Goal: Task Accomplishment & Management: Complete application form

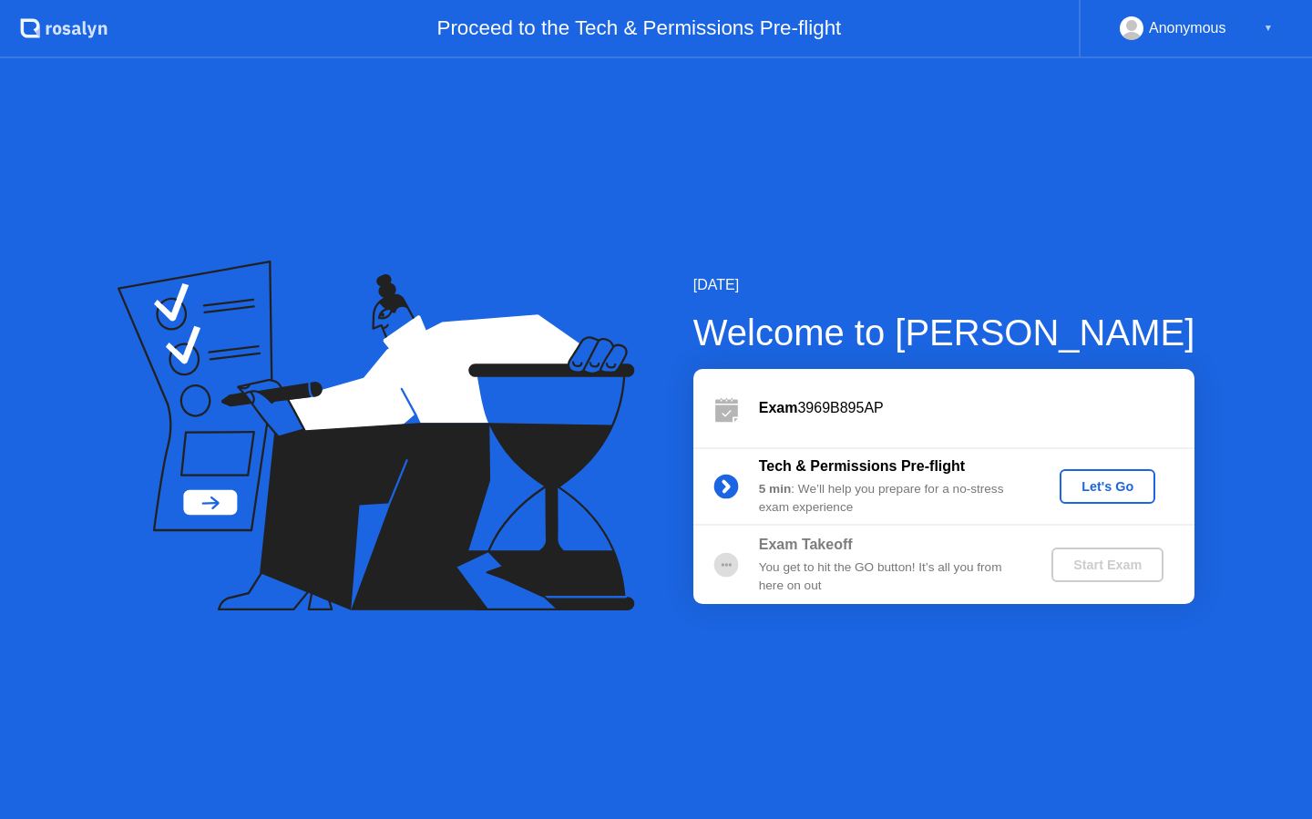
click at [886, 531] on div "Exam Takeoff You get to hit the GO button! It’s all you from here on out Start …" at bounding box center [943, 565] width 501 height 78
click at [869, 572] on div "You get to hit the GO button! It’s all you from here on out" at bounding box center [890, 576] width 262 height 37
click at [887, 404] on div "Exam 3969B895AP" at bounding box center [976, 408] width 435 height 22
click at [907, 541] on div "Exam Takeoff" at bounding box center [890, 545] width 262 height 22
click at [922, 475] on div "Tech & Permissions Pre-flight" at bounding box center [890, 467] width 262 height 22
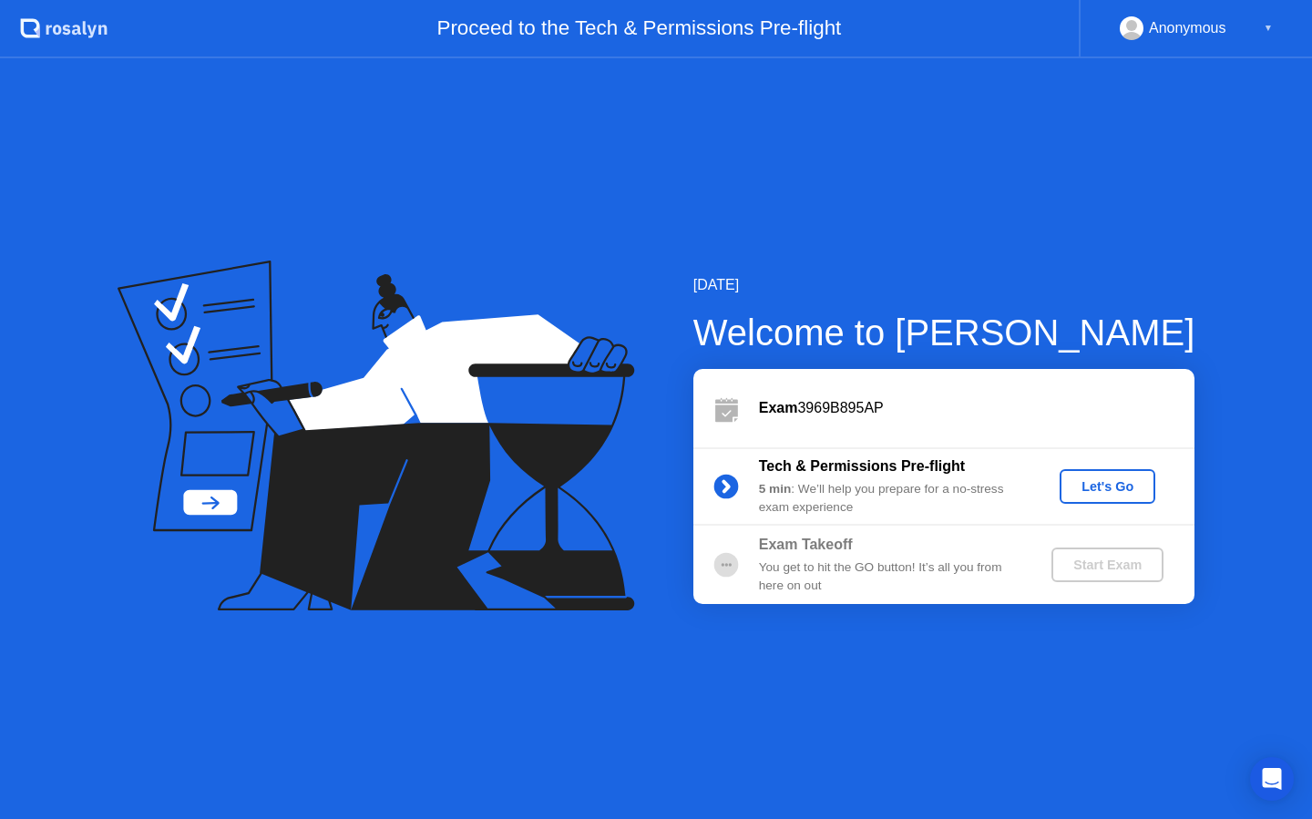
click at [1094, 481] on div "Let's Go" at bounding box center [1107, 486] width 81 height 15
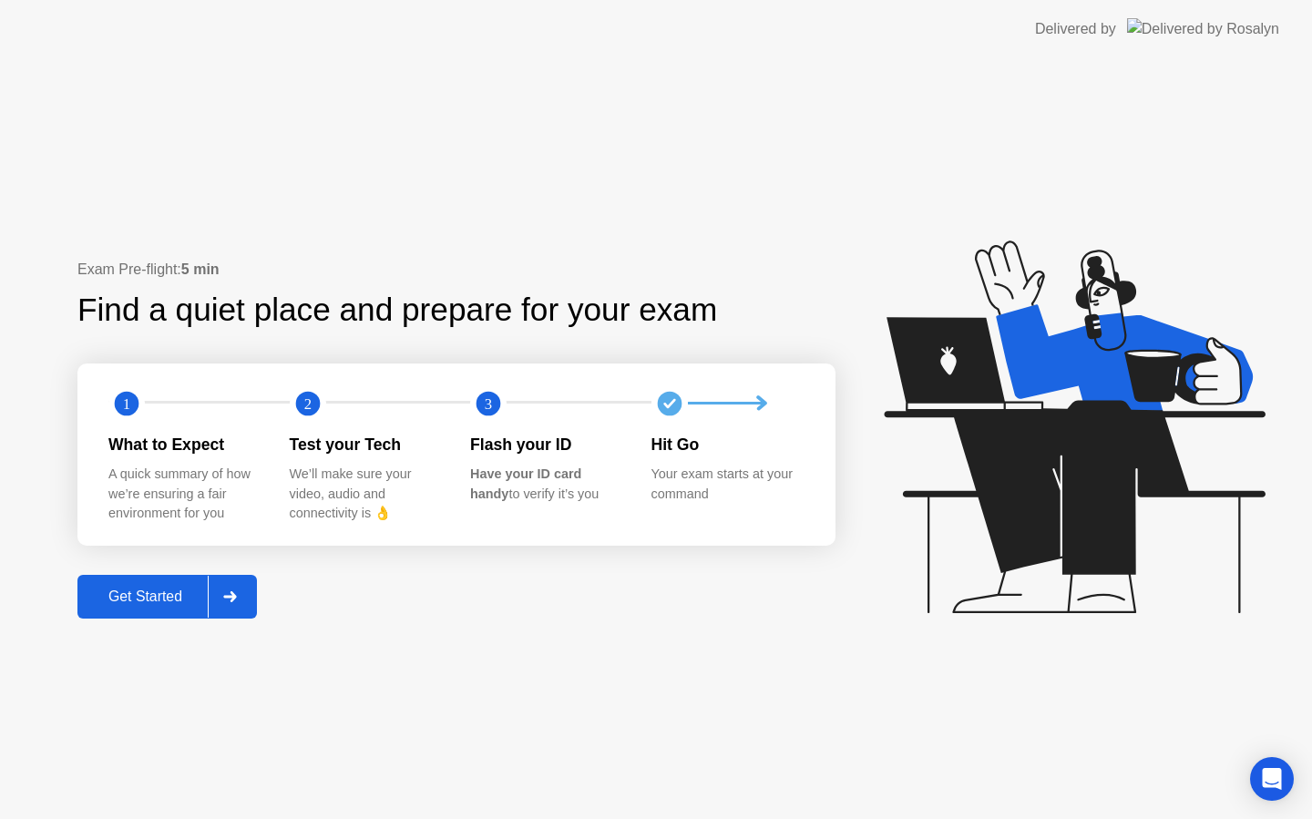
click at [177, 602] on div "Get Started" at bounding box center [145, 597] width 125 height 16
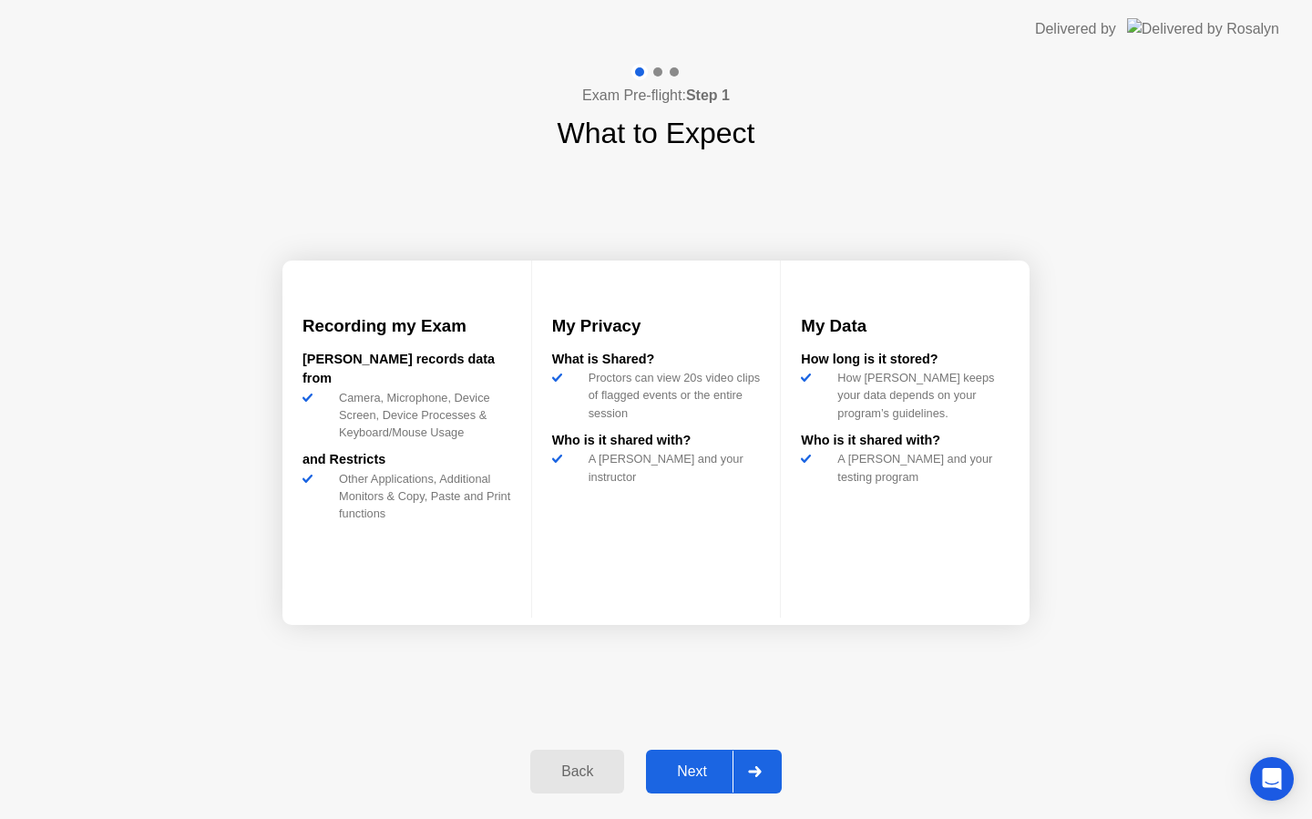
click at [721, 774] on div "Next" at bounding box center [691, 771] width 81 height 16
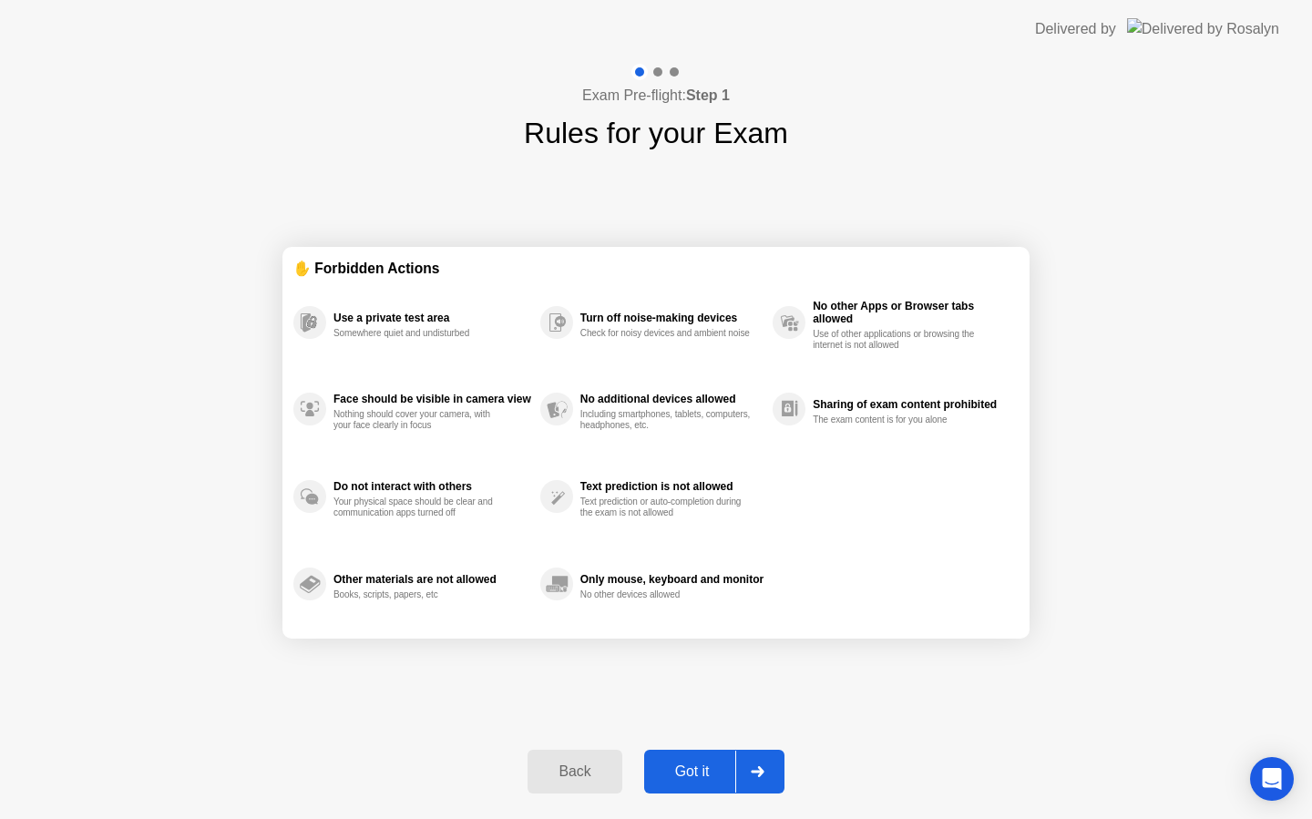
click at [722, 783] on button "Got it" at bounding box center [714, 772] width 140 height 44
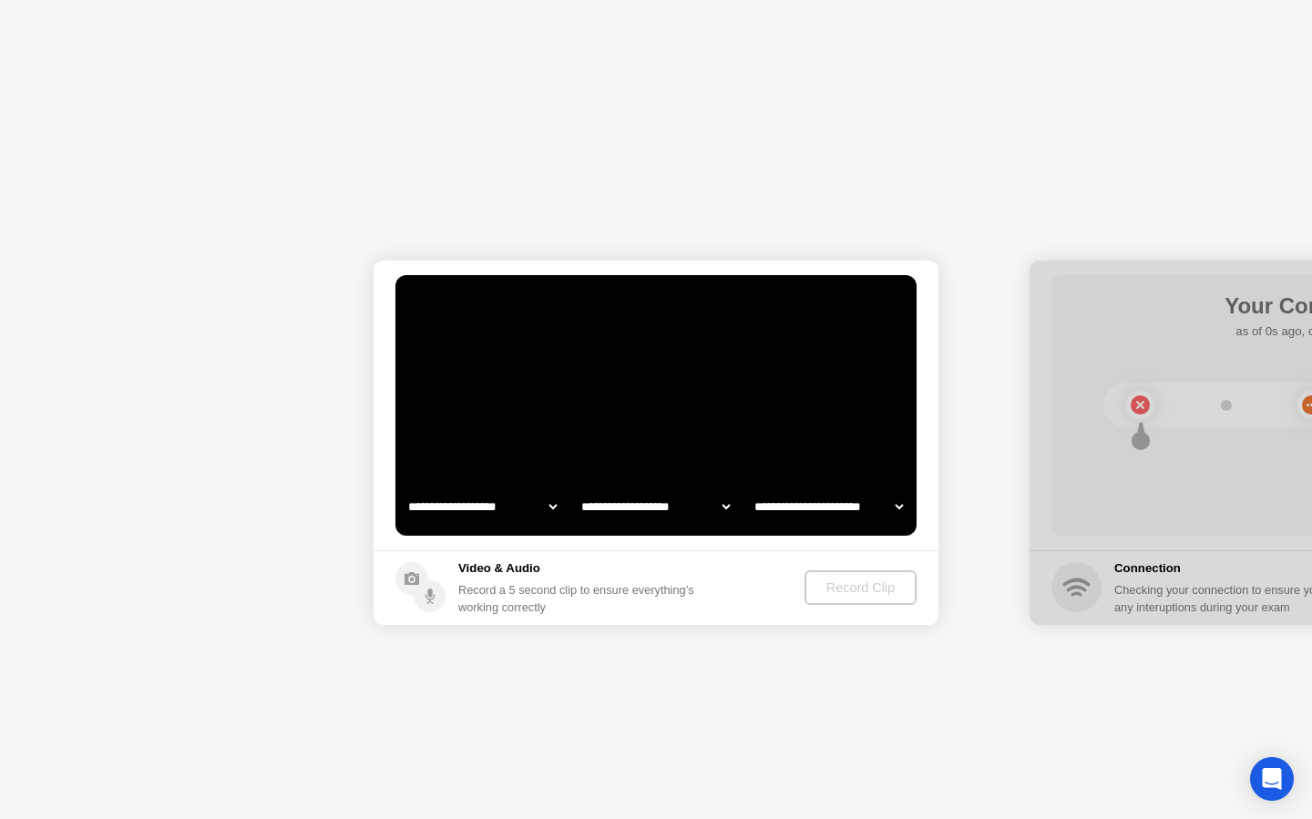
select select "**********"
select select "*******"
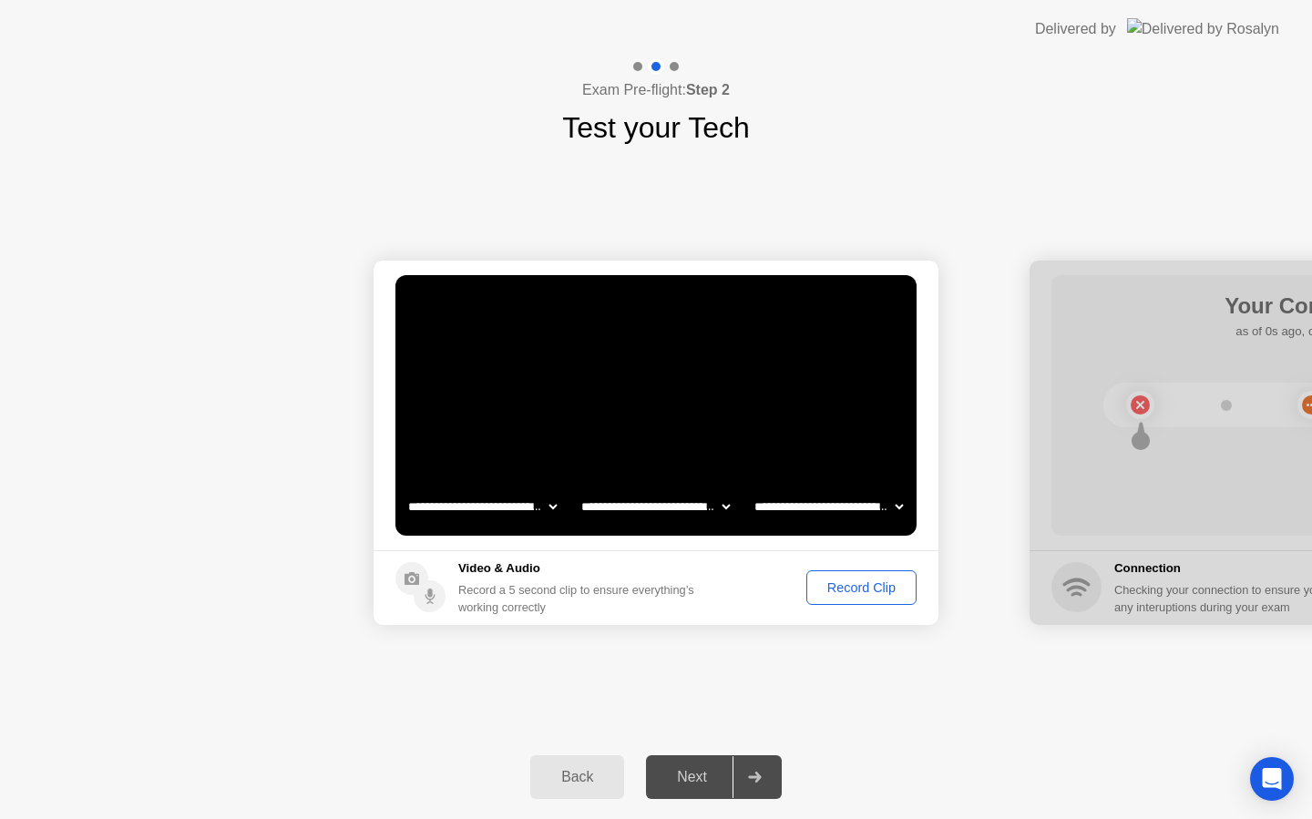
click at [1137, 442] on div at bounding box center [1311, 443] width 565 height 364
click at [1142, 386] on div at bounding box center [1311, 443] width 565 height 364
click at [680, 507] on select "**********" at bounding box center [656, 506] width 156 height 36
select select "**********"
click at [486, 507] on select "**********" at bounding box center [482, 506] width 156 height 36
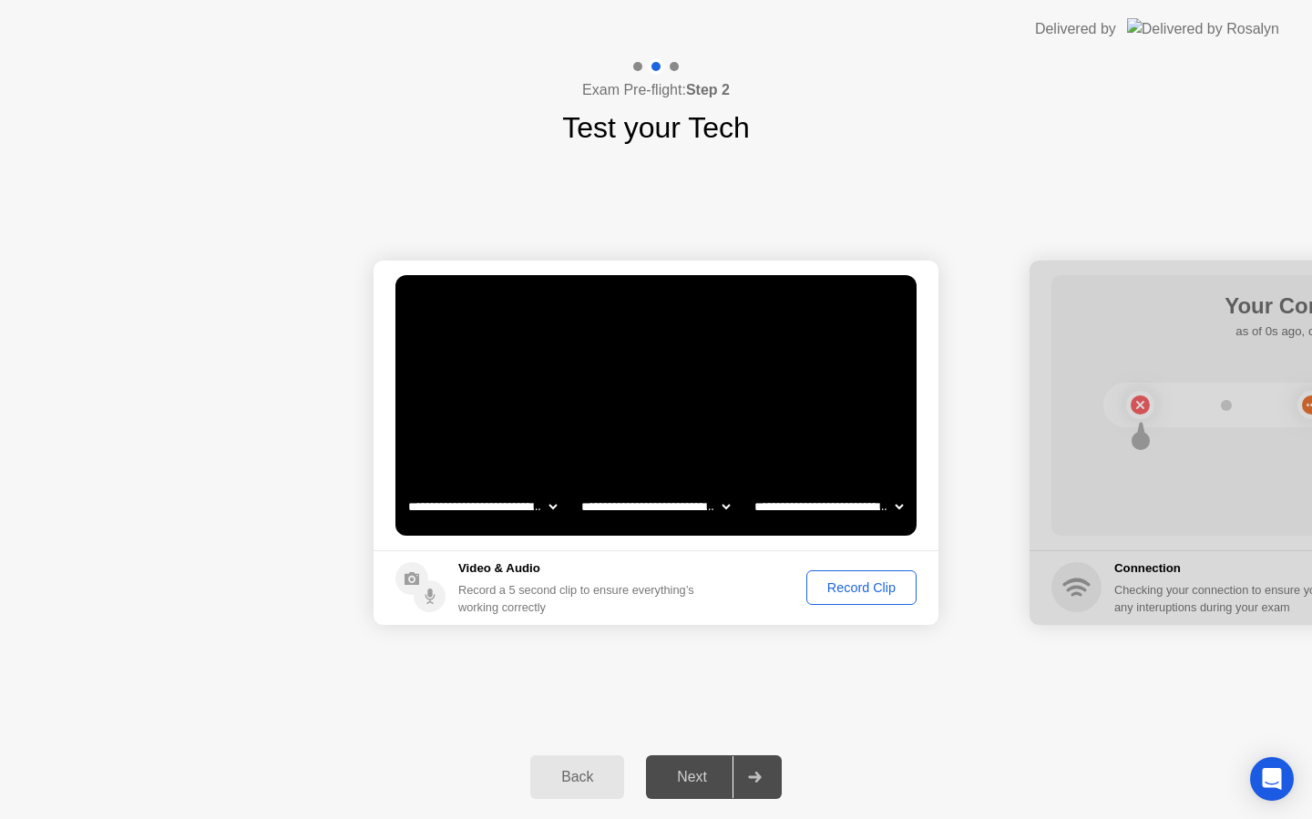
click at [814, 501] on select "**********" at bounding box center [829, 506] width 156 height 36
select select "**********"
click at [845, 580] on div "Record Clip" at bounding box center [861, 587] width 97 height 15
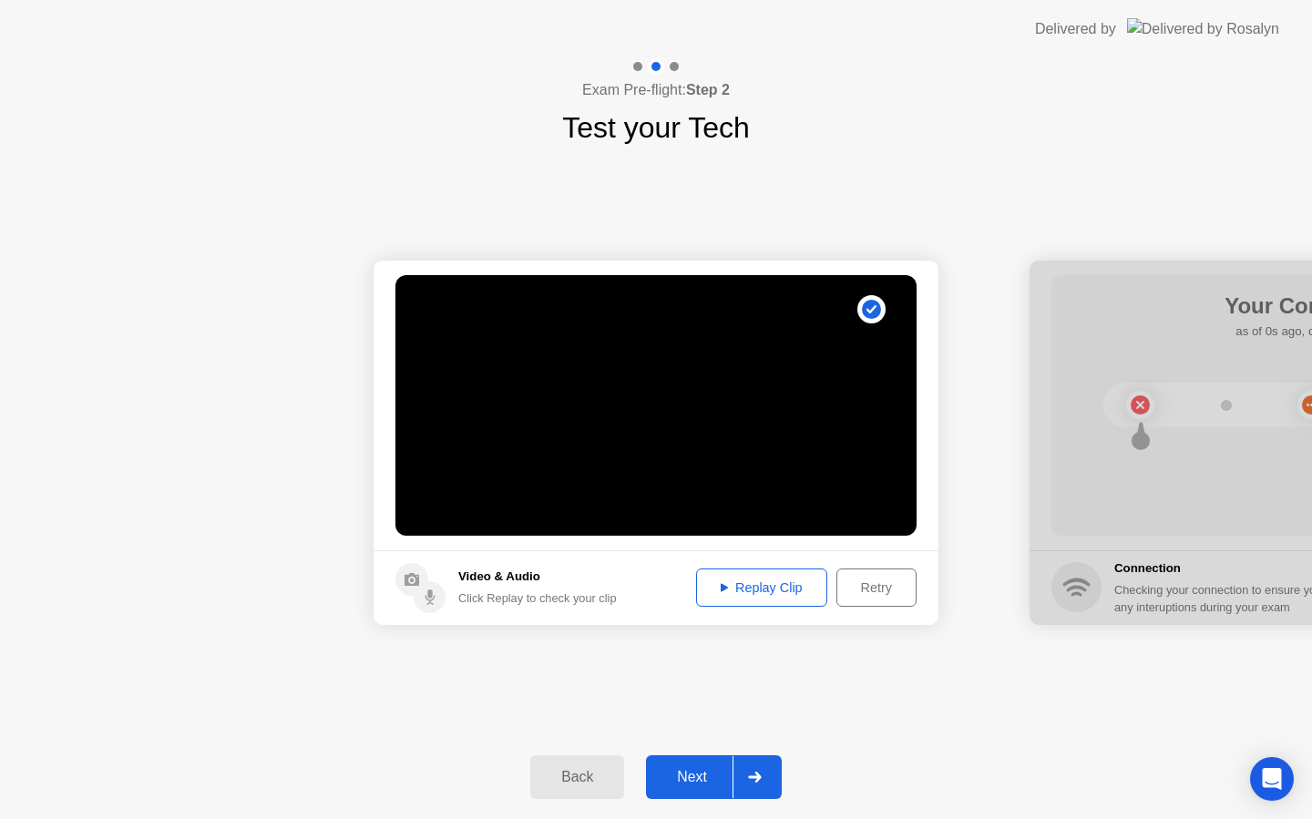
click at [572, 779] on div "Back" at bounding box center [577, 777] width 83 height 16
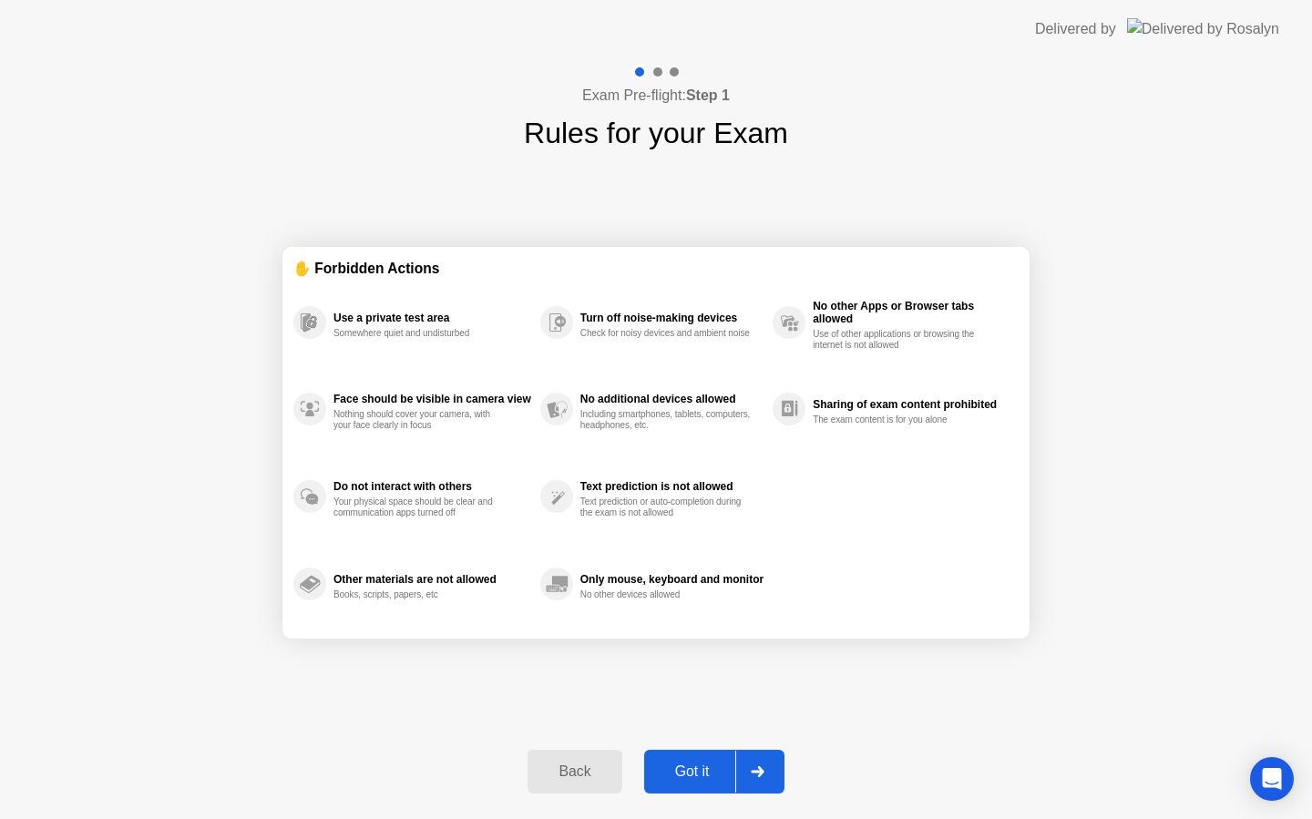
drag, startPoint x: 392, startPoint y: 318, endPoint x: 529, endPoint y: 466, distance: 201.8
click at [528, 464] on div "Use a private test area Somewhere quiet and undisturbed Face should be visible …" at bounding box center [655, 453] width 725 height 349
click at [681, 519] on div "Text prediction is not allowed Text prediction or auto-completion during the ex…" at bounding box center [656, 496] width 232 height 87
click at [783, 782] on button "Got it" at bounding box center [714, 772] width 140 height 44
select select "**********"
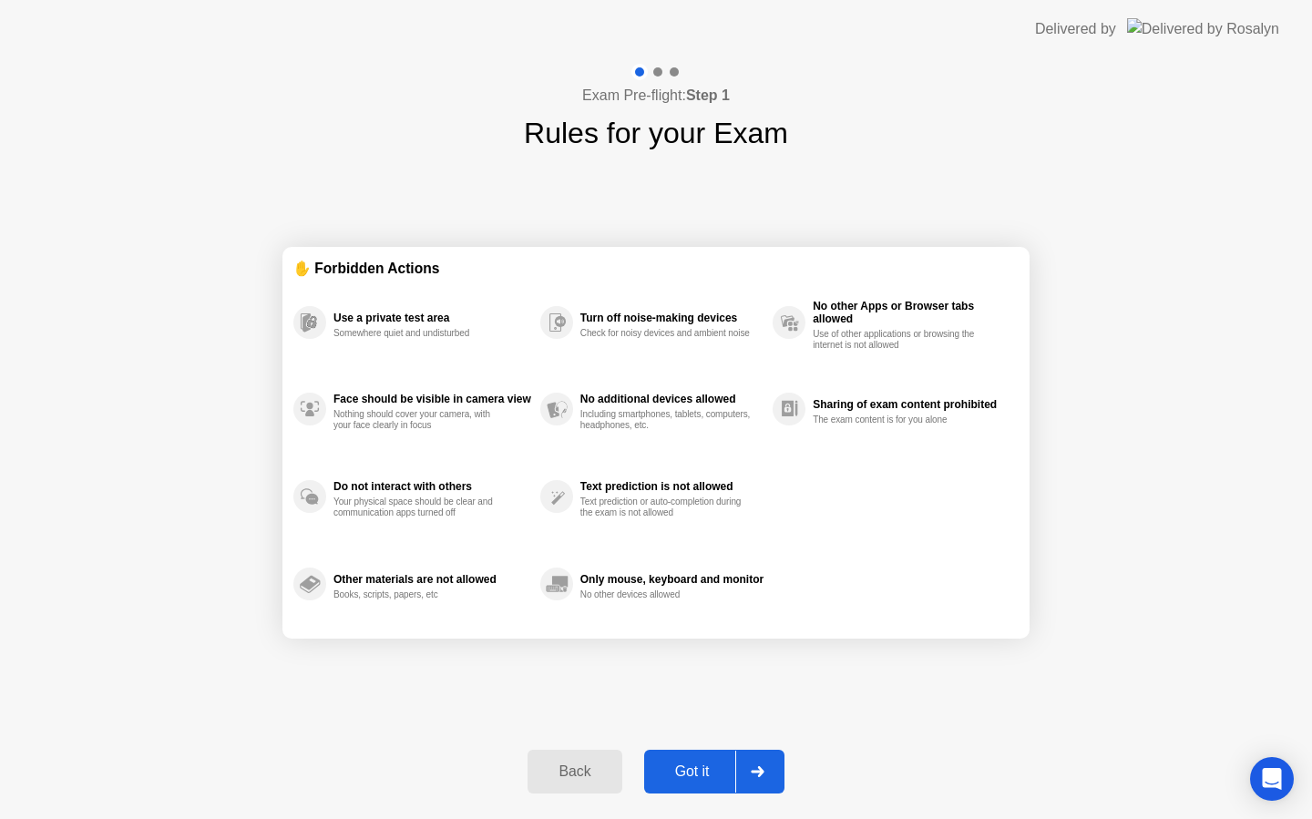
select select "*******"
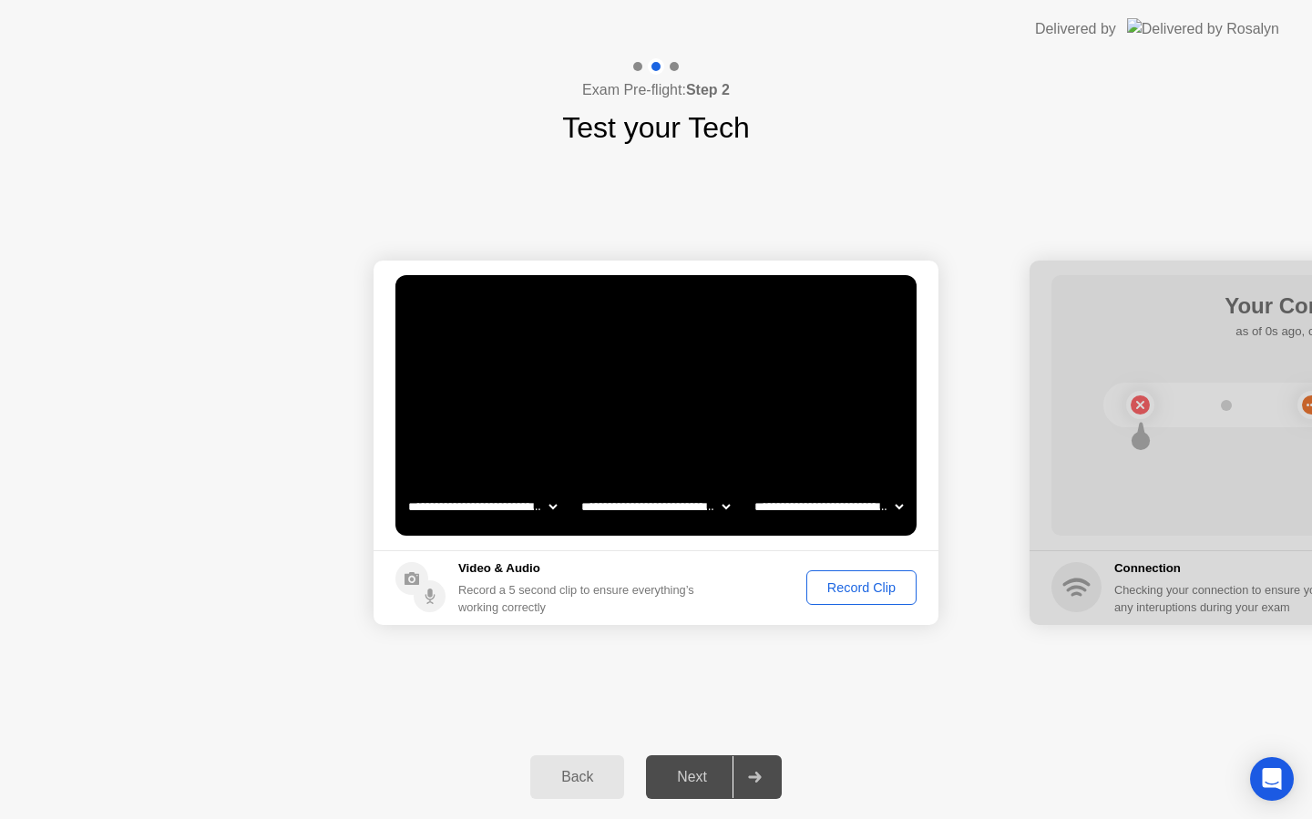
click at [855, 587] on div "Record Clip" at bounding box center [861, 587] width 97 height 15
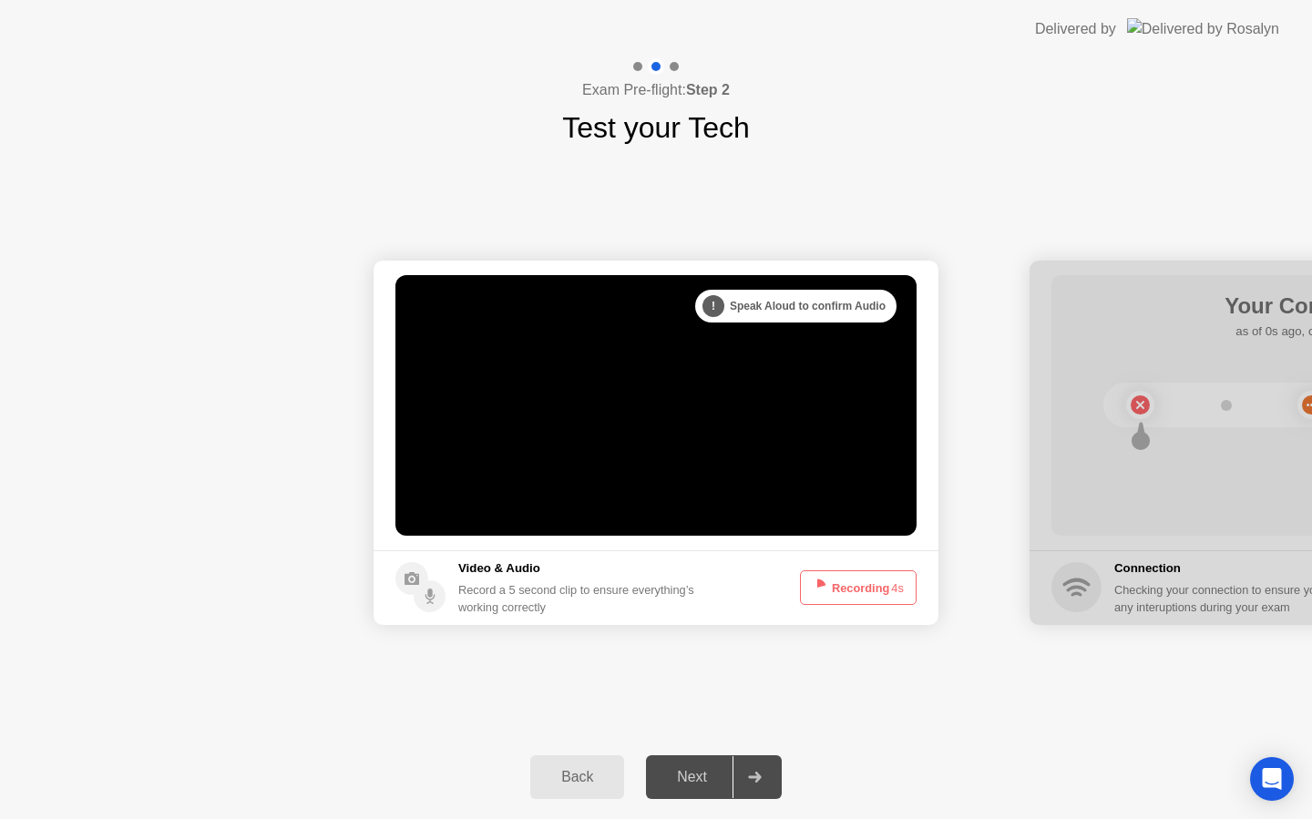
click at [814, 597] on icon at bounding box center [817, 588] width 22 height 22
click at [846, 592] on button "Recording 4s" at bounding box center [858, 587] width 117 height 35
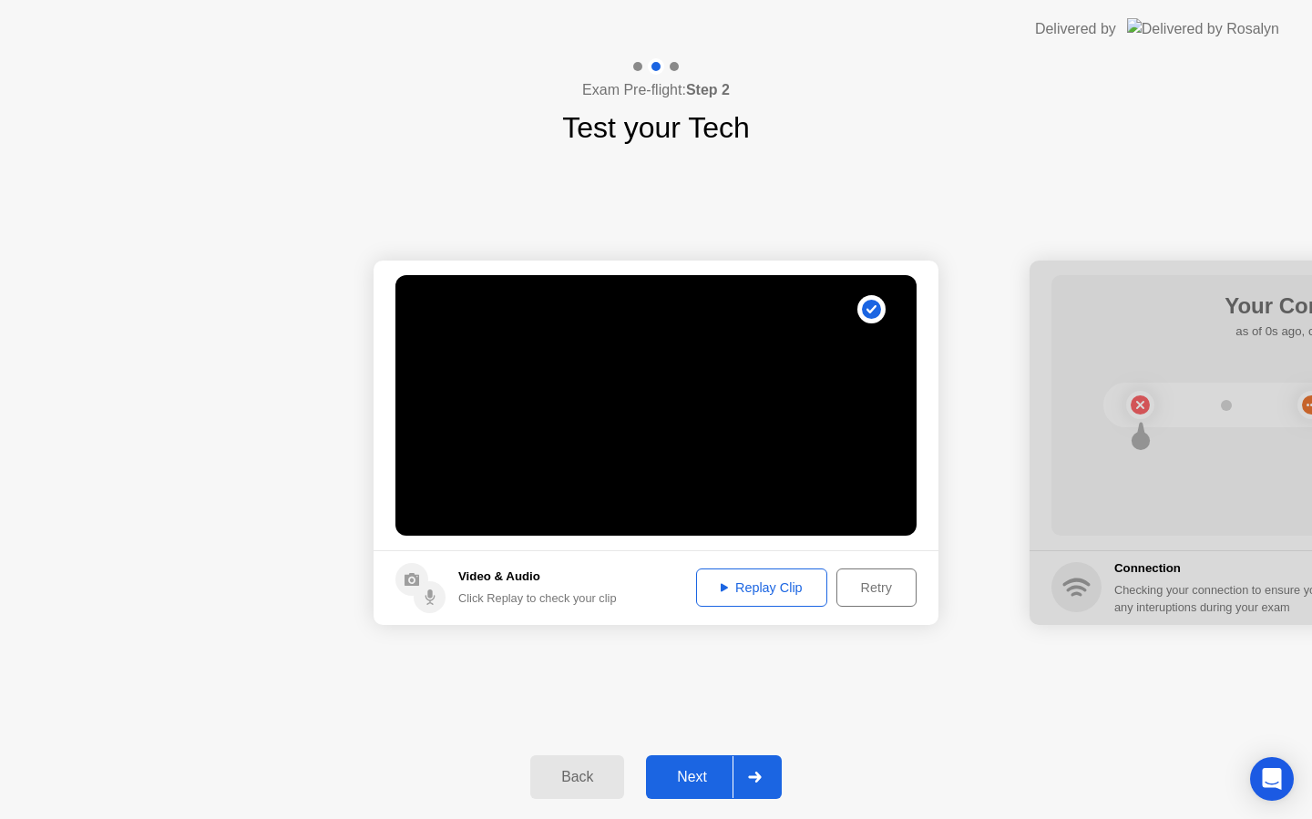
click at [852, 588] on div "Retry" at bounding box center [876, 587] width 67 height 15
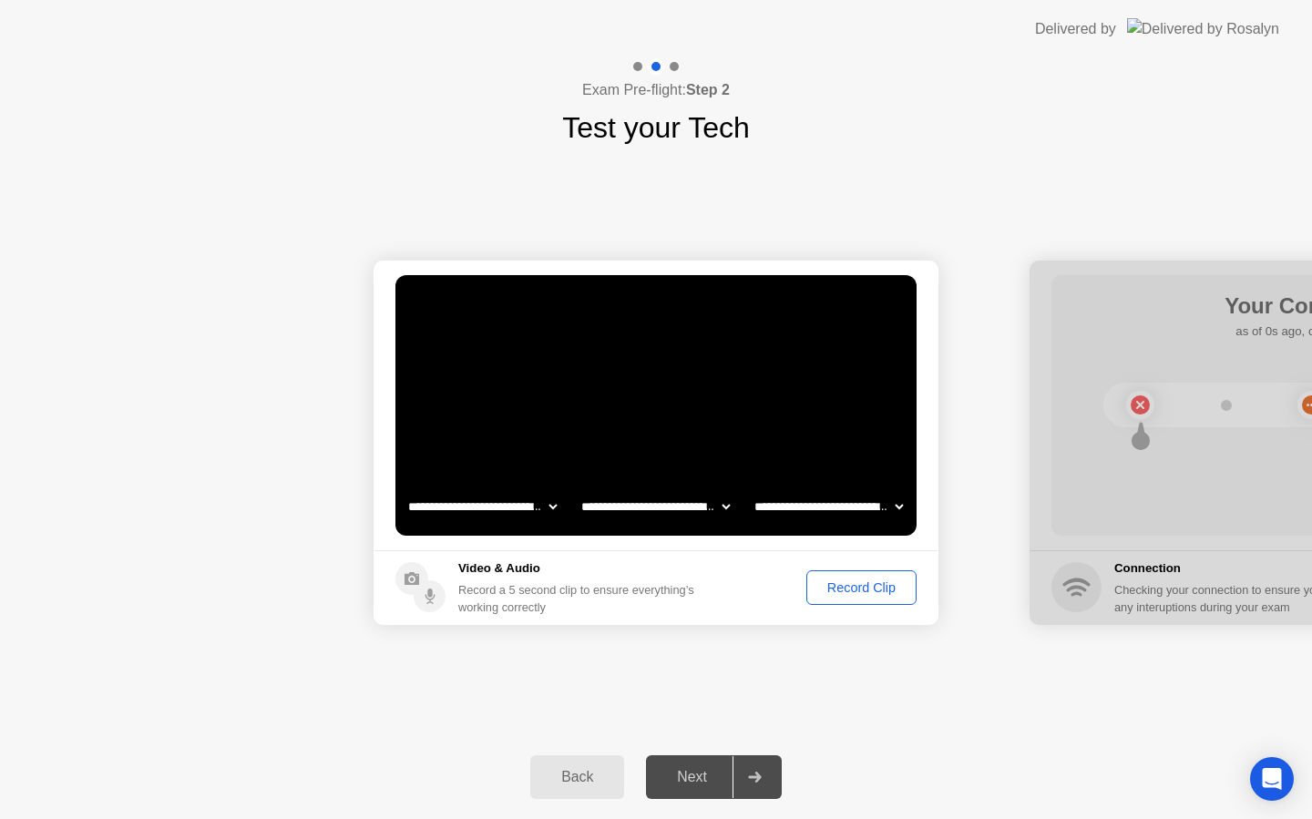
click at [503, 507] on select "**********" at bounding box center [482, 506] width 156 height 36
click at [699, 505] on select "**********" at bounding box center [656, 506] width 156 height 36
select select "**********"
click at [810, 510] on select "**********" at bounding box center [829, 506] width 156 height 36
select select "**********"
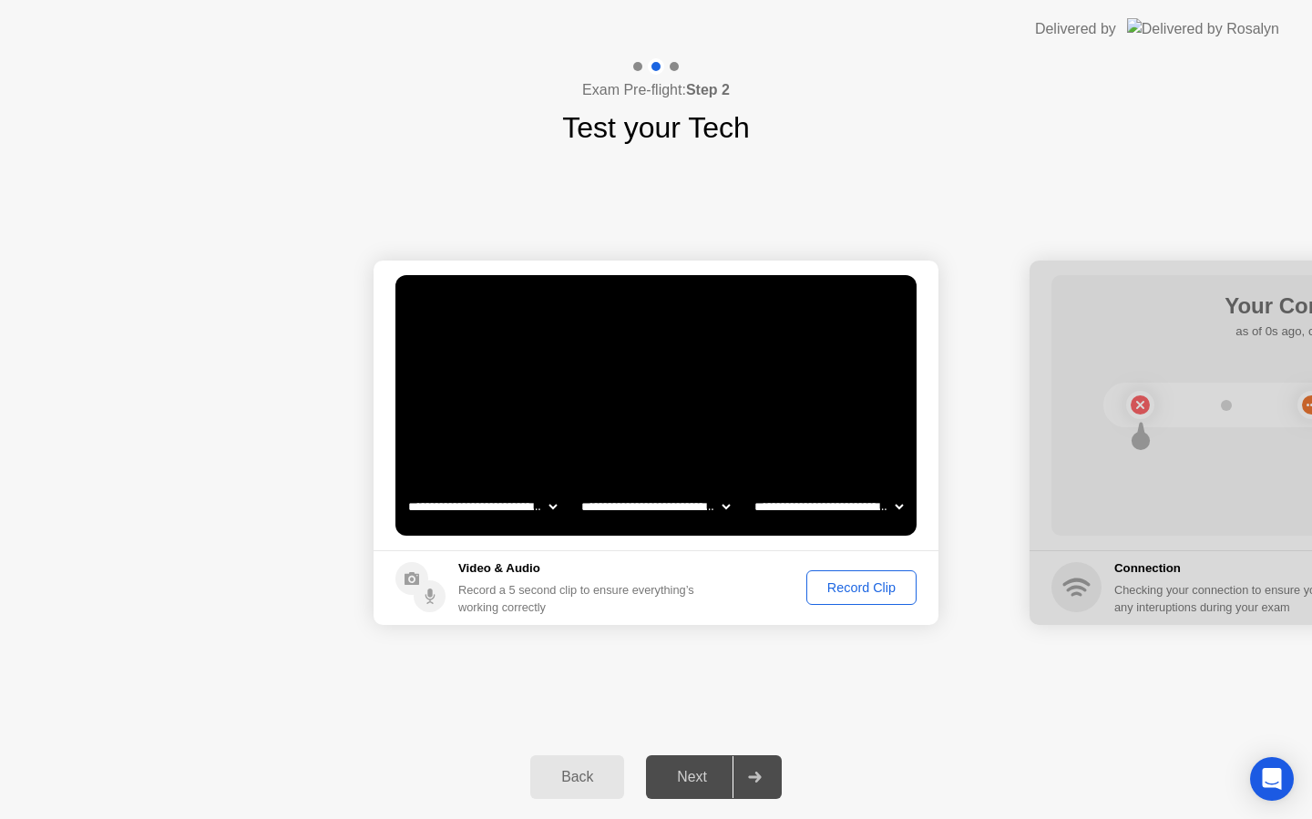
click at [833, 588] on div "Record Clip" at bounding box center [861, 587] width 97 height 15
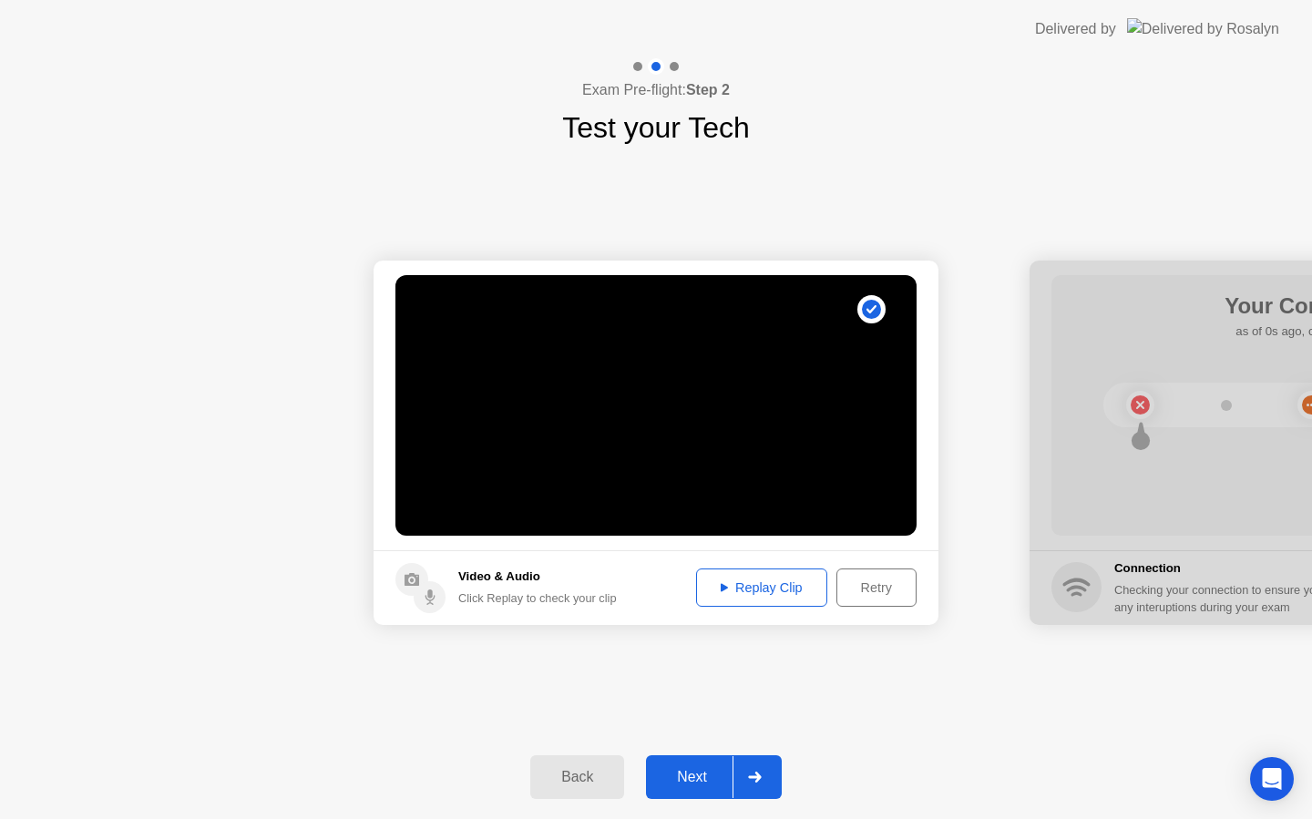
click at [805, 599] on button "Replay Clip" at bounding box center [761, 587] width 131 height 38
click at [789, 594] on div "Replay Clip" at bounding box center [761, 587] width 118 height 15
click at [762, 766] on div at bounding box center [754, 777] width 44 height 42
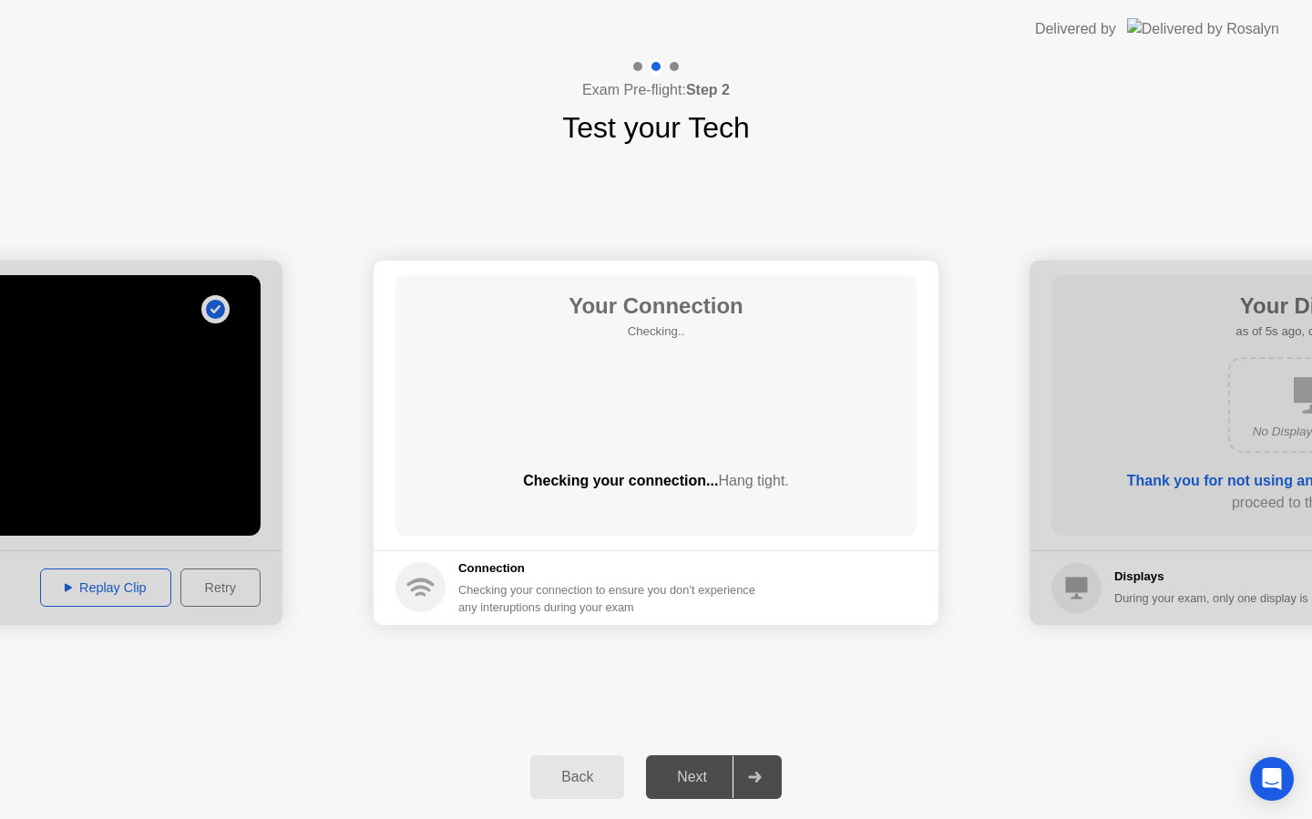
click at [790, 467] on div "Your Connection Checking.. Checking your connection... Hang tight." at bounding box center [655, 405] width 521 height 261
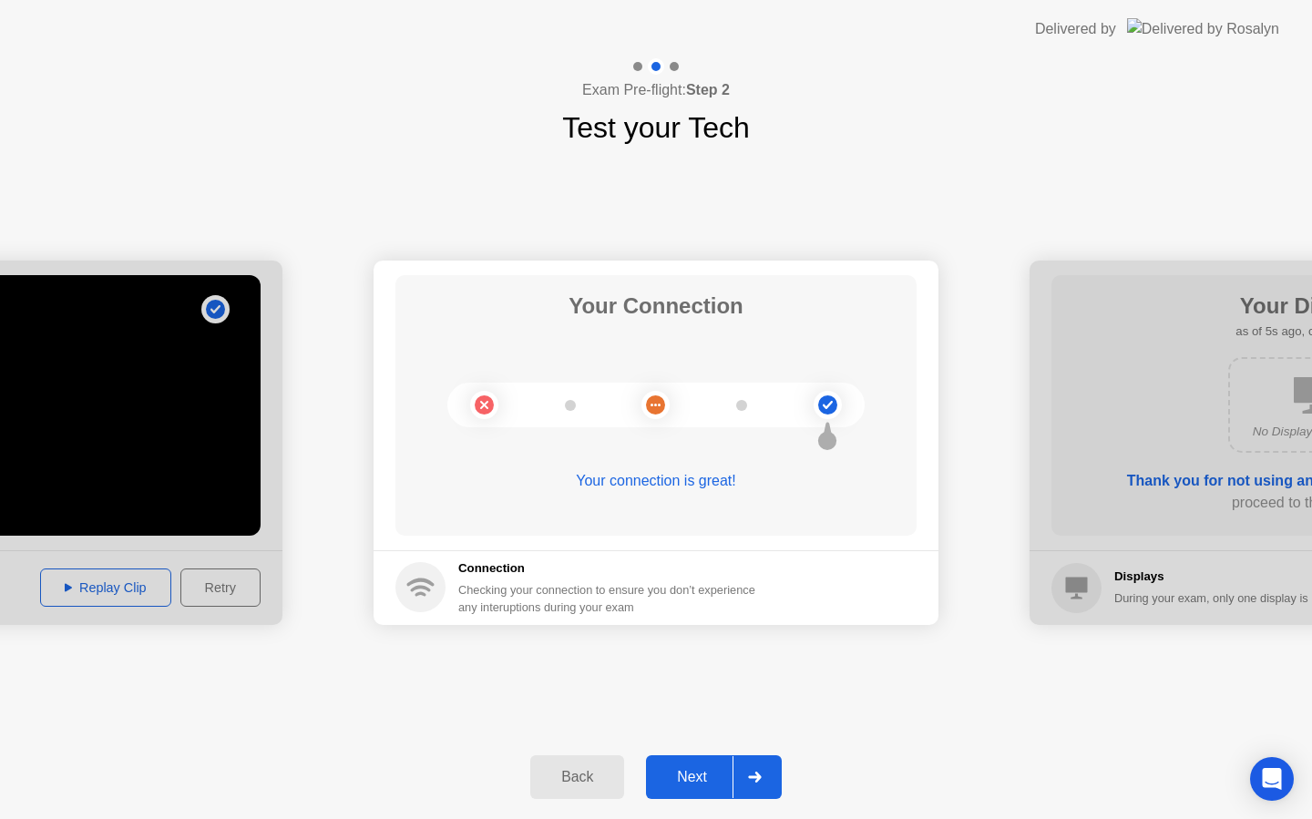
click at [830, 414] on circle at bounding box center [828, 405] width 28 height 28
click at [763, 761] on div at bounding box center [754, 777] width 44 height 42
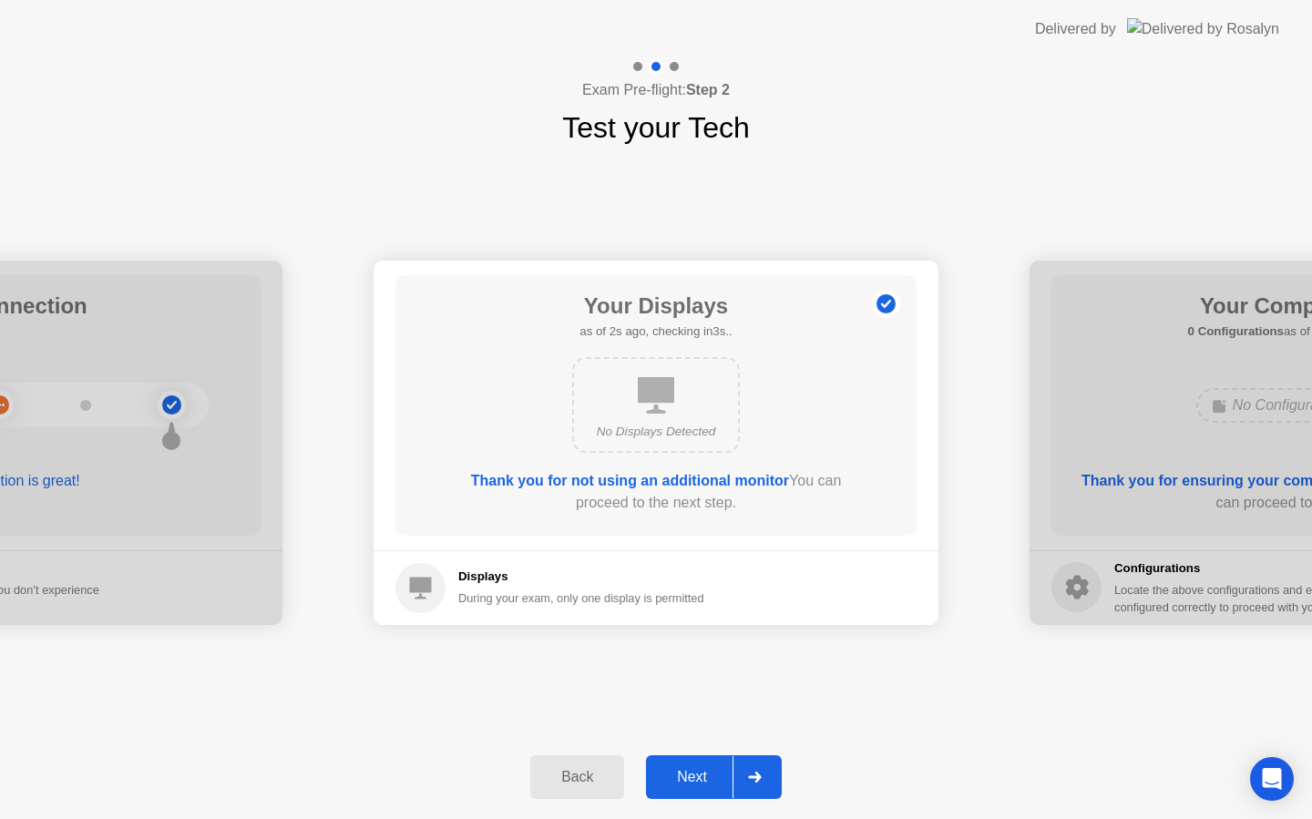
click at [646, 380] on icon at bounding box center [656, 395] width 36 height 36
click at [750, 768] on div at bounding box center [754, 777] width 44 height 42
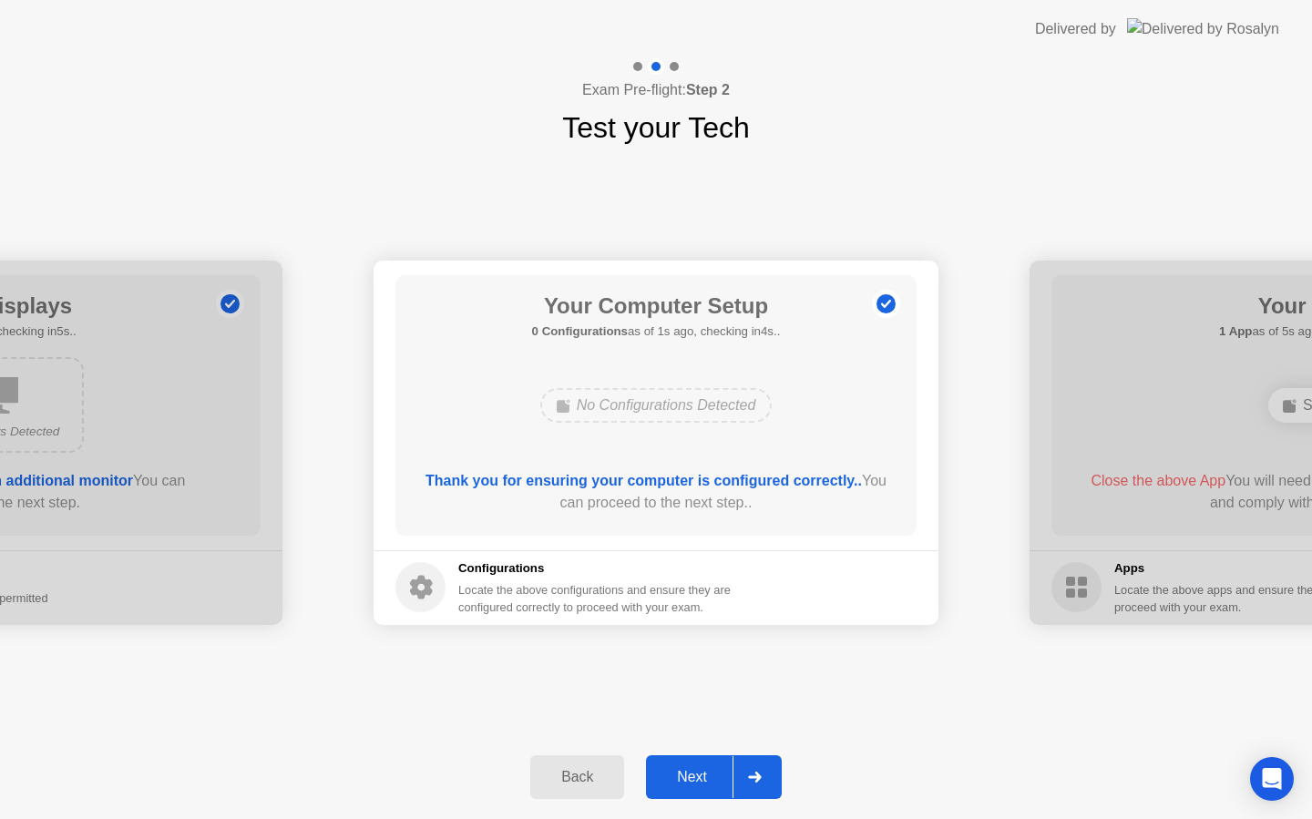
click at [752, 770] on div at bounding box center [754, 777] width 44 height 42
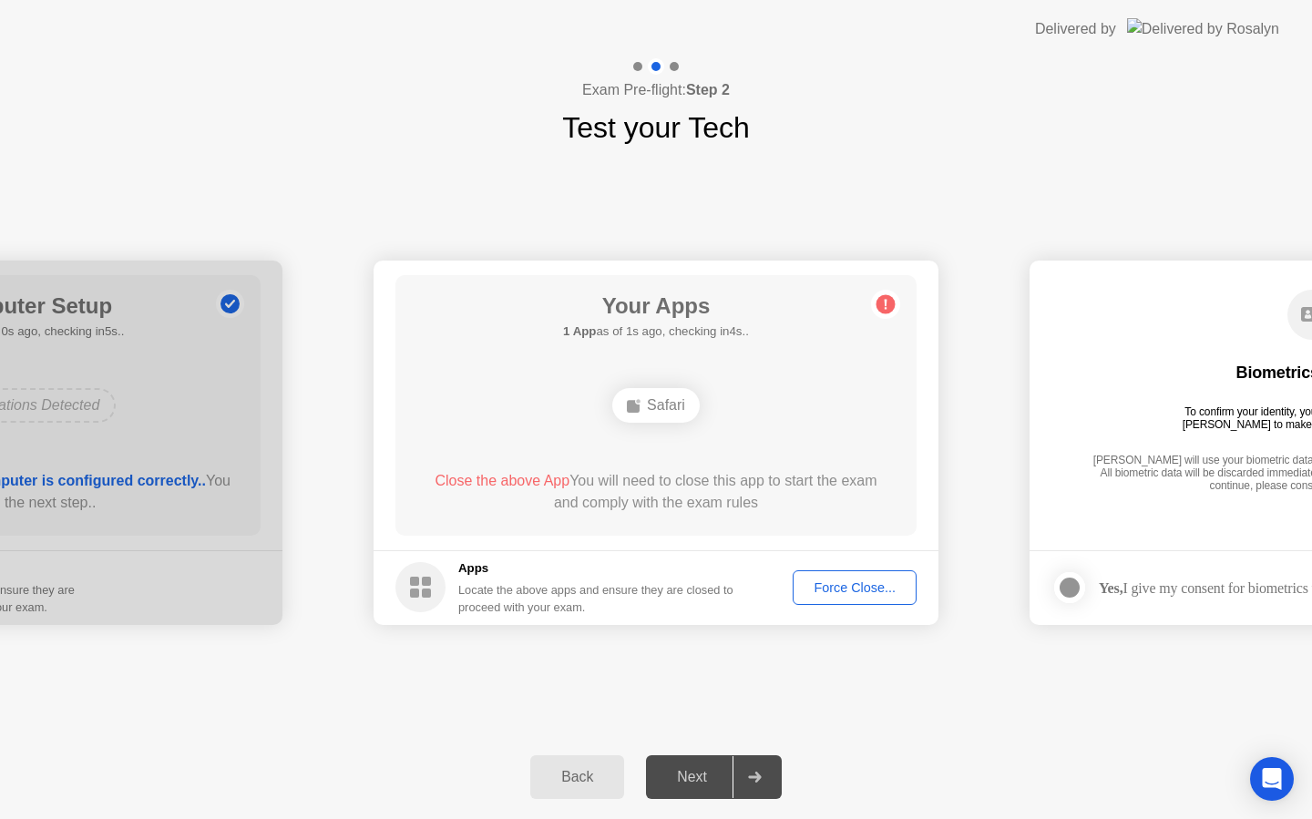
click at [752, 770] on div at bounding box center [754, 777] width 44 height 42
click at [655, 394] on div "Safari" at bounding box center [655, 405] width 87 height 35
click at [655, 403] on div "Safari" at bounding box center [655, 405] width 87 height 35
click at [856, 329] on div "Your Apps 1 App as of 4s ago, checking in1s.. Safari Close the above App You wi…" at bounding box center [655, 405] width 521 height 261
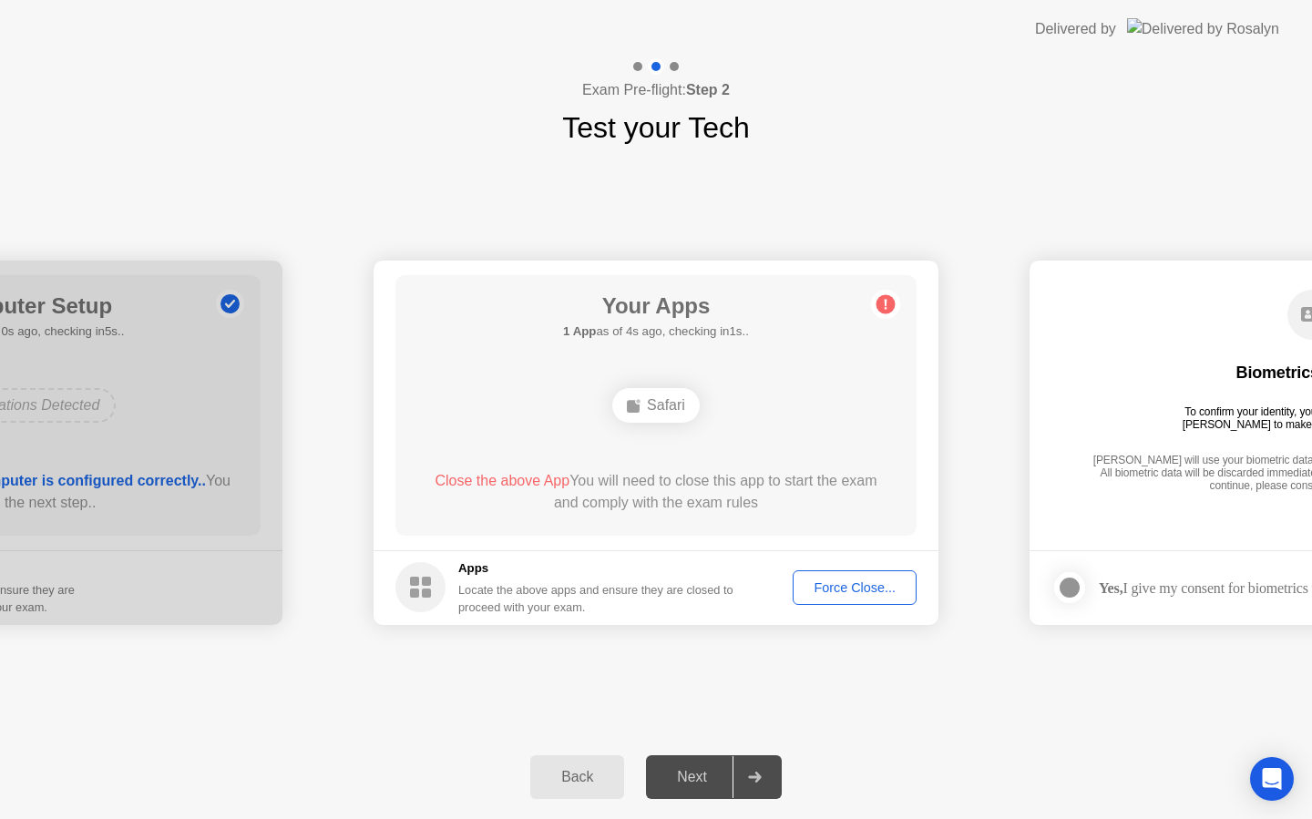
click at [886, 299] on icon at bounding box center [886, 304] width 3 height 10
click at [733, 489] on div "Close the above App You will need to close this app to start the exam and compl…" at bounding box center [656, 492] width 469 height 44
click at [610, 470] on div "Close the above App You will need to close this app to start the exam and compl…" at bounding box center [656, 492] width 469 height 44
click at [655, 280] on div "Your Apps 1 App as of 1s ago, checking in4s.. Safari Close the above App You wi…" at bounding box center [655, 405] width 521 height 261
click at [655, 354] on div "Your Apps 1 App as of 1s ago, checking in4s.. Safari Close the above App You wi…" at bounding box center [655, 405] width 521 height 261
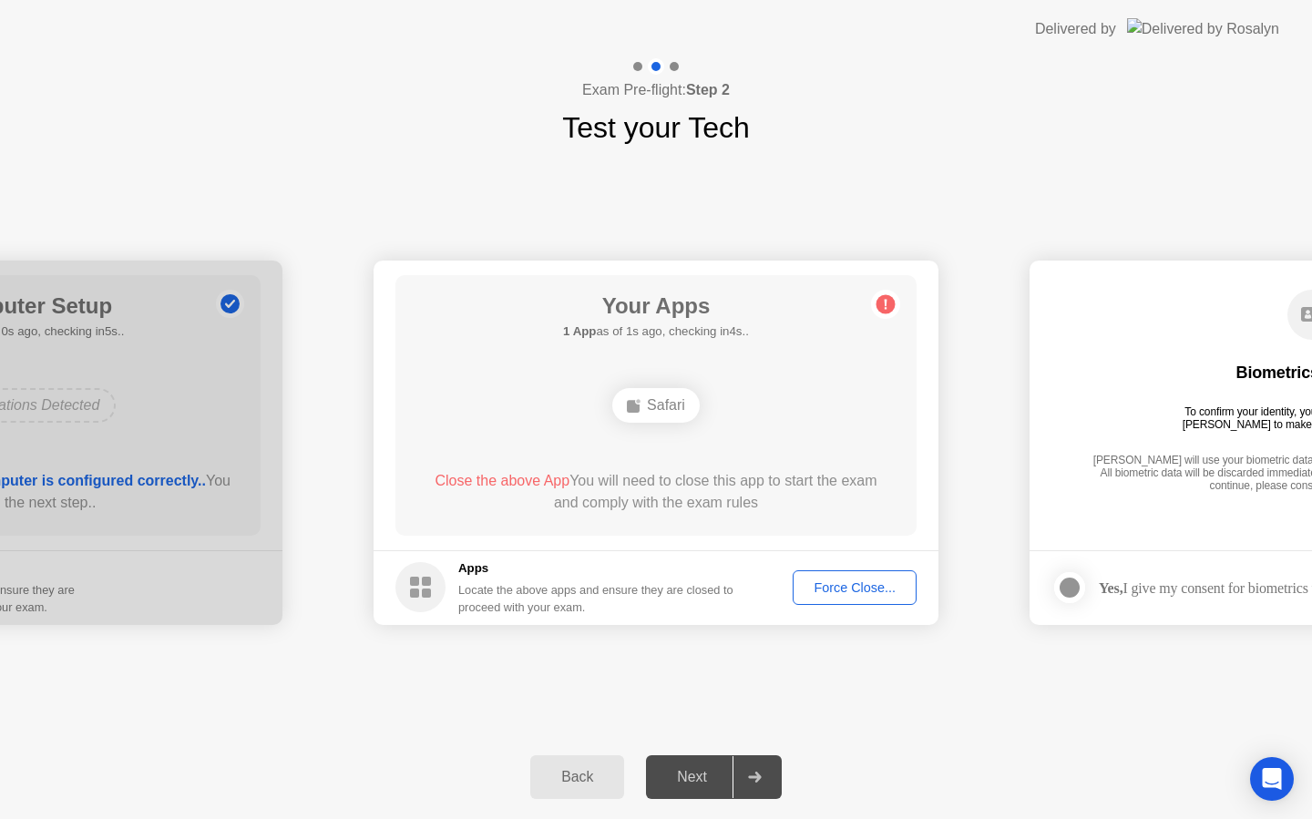
click at [655, 354] on div "Your Apps 1 App as of 1s ago, checking in4s.. Safari Close the above App You wi…" at bounding box center [655, 405] width 521 height 261
click at [655, 378] on div "Your Apps 1 App as of 2s ago, checking in3s.. Safari Close the above App You wi…" at bounding box center [655, 405] width 521 height 261
click at [655, 385] on div "Safari" at bounding box center [655, 405] width 417 height 49
click at [647, 407] on div "Safari" at bounding box center [655, 405] width 87 height 35
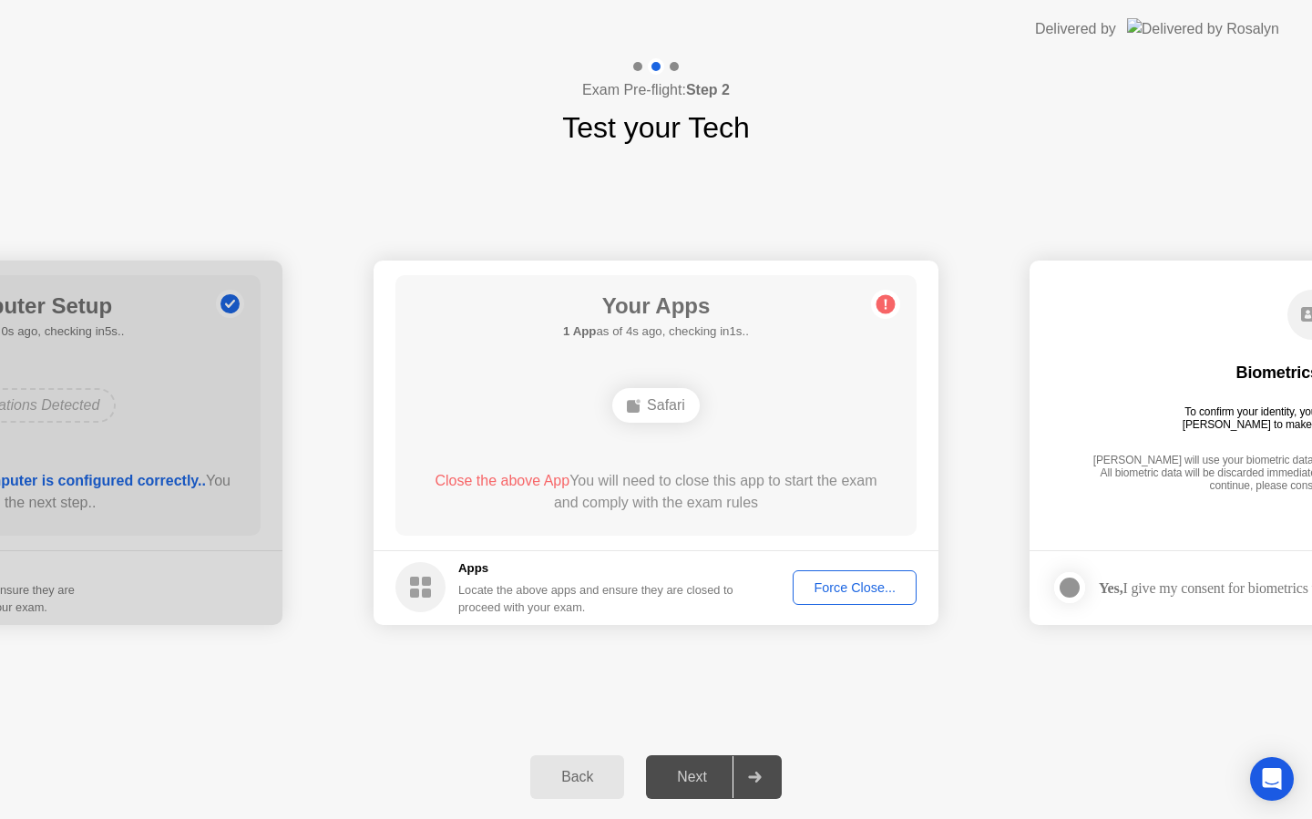
click at [541, 488] on span "Close the above App" at bounding box center [502, 480] width 135 height 15
click at [539, 476] on span "Close the above App" at bounding box center [502, 480] width 135 height 15
click at [698, 491] on div "Close the above App You will need to close this app to start the exam and compl…" at bounding box center [656, 492] width 469 height 44
click at [604, 582] on div "Locate the above apps and ensure they are closed to proceed with your exam." at bounding box center [596, 598] width 276 height 35
click at [718, 394] on div "Safari" at bounding box center [655, 405] width 417 height 49
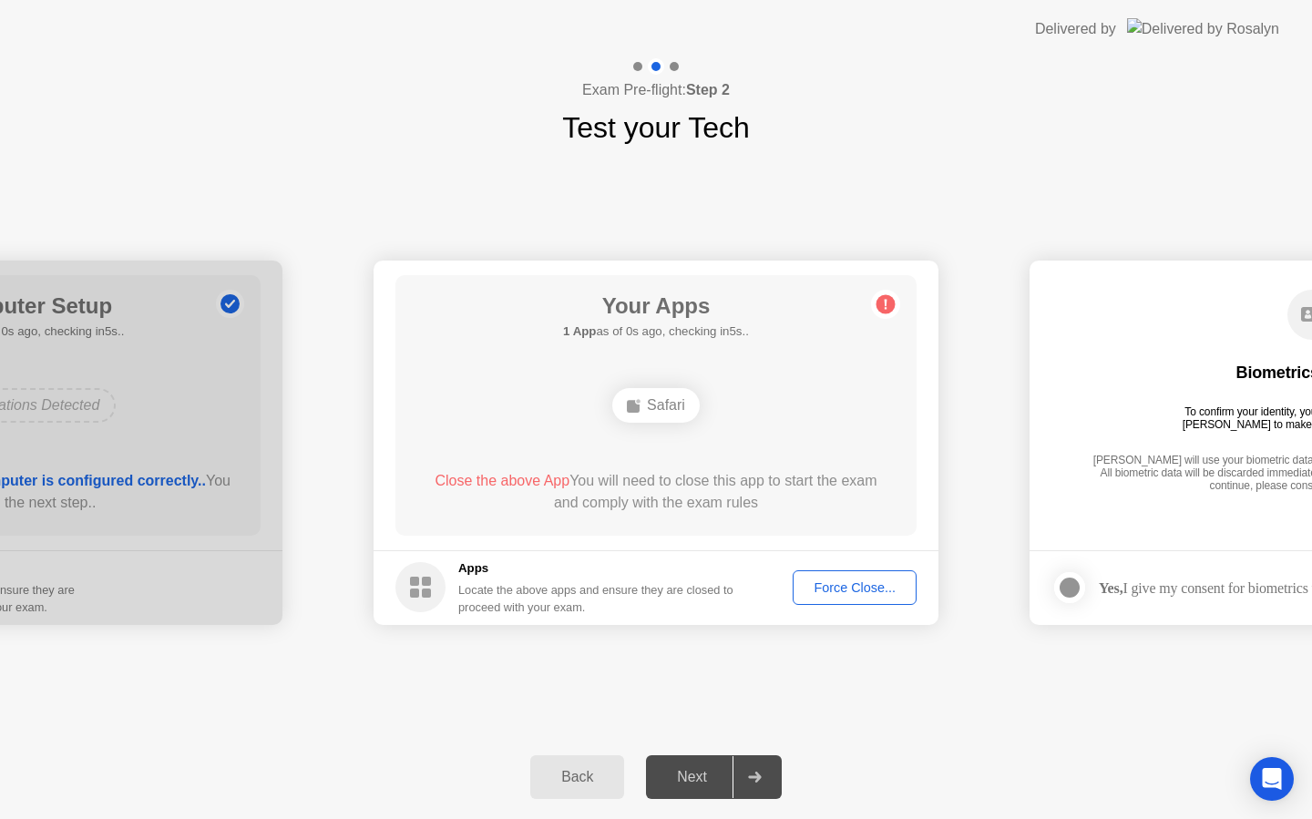
click at [614, 394] on div "Safari" at bounding box center [655, 405] width 87 height 35
click at [516, 479] on span "Close the above App" at bounding box center [502, 480] width 135 height 15
click at [745, 335] on h5 "1 App as of 1s ago, checking in4s.." at bounding box center [656, 332] width 186 height 18
click at [671, 377] on div "Your Apps 1 App as of 2s ago, checking in3s.. Safari Close the above App You wi…" at bounding box center [655, 405] width 521 height 261
click at [667, 404] on div "Safari" at bounding box center [655, 405] width 87 height 35
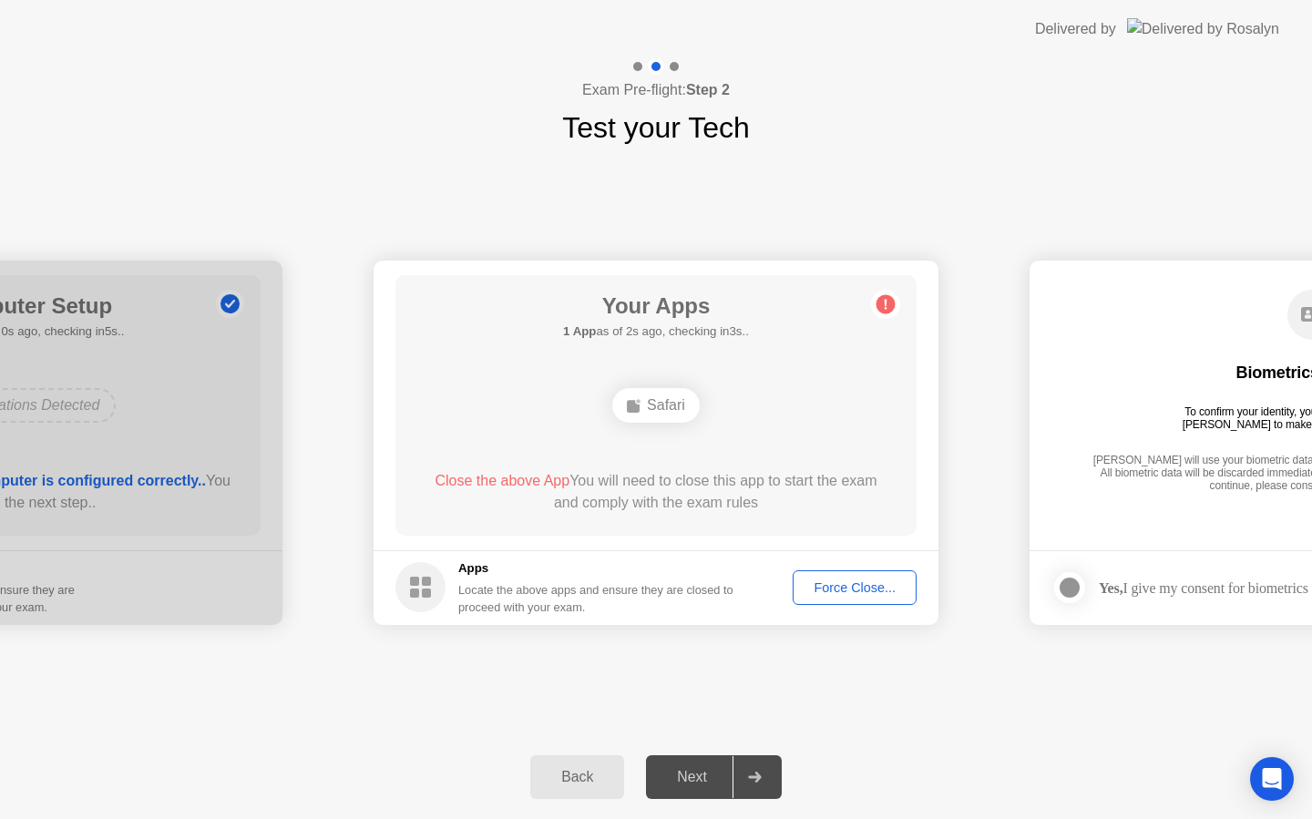
click at [667, 404] on div "Safari" at bounding box center [655, 405] width 87 height 35
click at [682, 285] on div "Your Apps 1 App as of 3s ago, checking in2s.. Safari Close the above App You wi…" at bounding box center [655, 405] width 521 height 261
click at [828, 292] on div "Your Apps 1 App as of 3s ago, checking in2s.. Safari Close the above App You wi…" at bounding box center [655, 405] width 521 height 261
click at [864, 292] on div "Your Apps 1 App as of 3s ago, checking in2s.. Safari Close the above App You wi…" at bounding box center [655, 405] width 521 height 261
click at [867, 580] on div "Force Close..." at bounding box center [854, 587] width 111 height 15
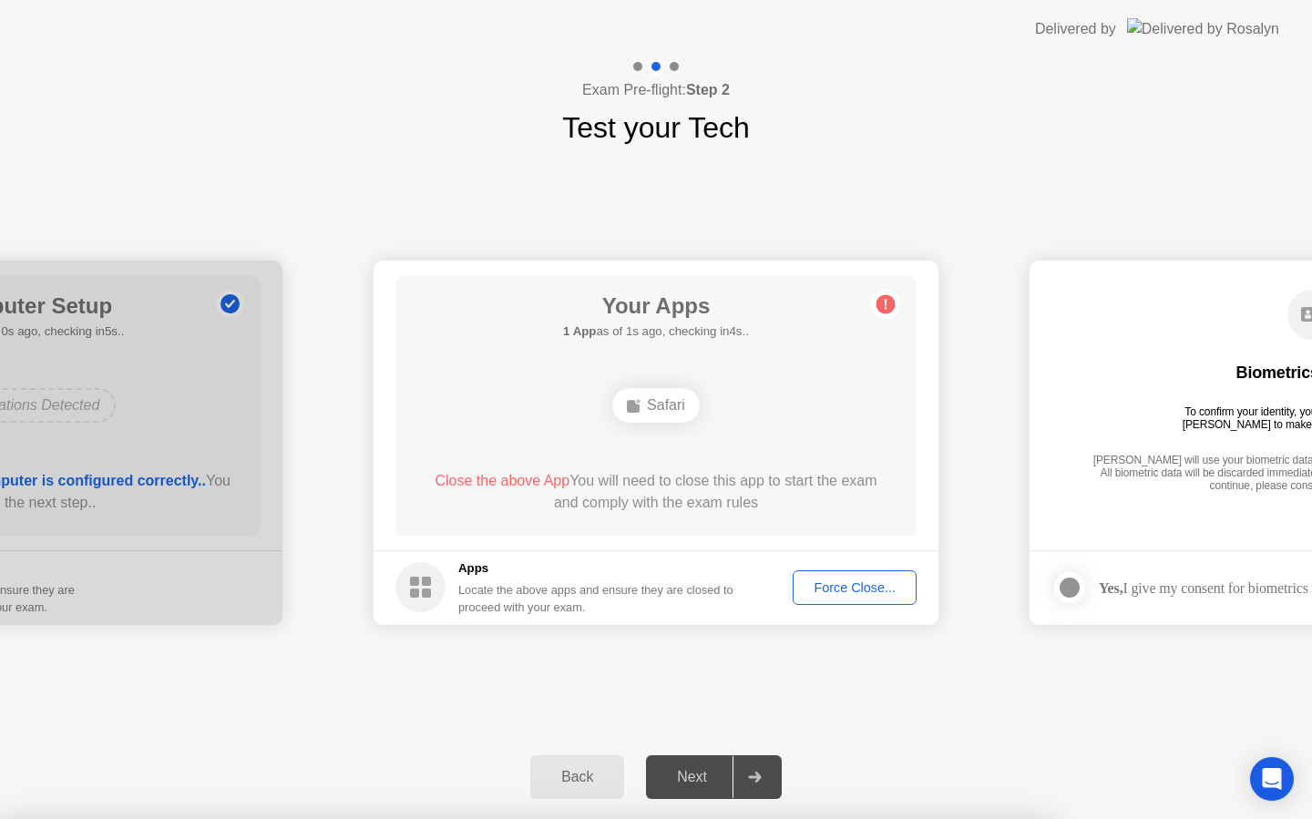
click at [743, 784] on div at bounding box center [754, 777] width 44 height 42
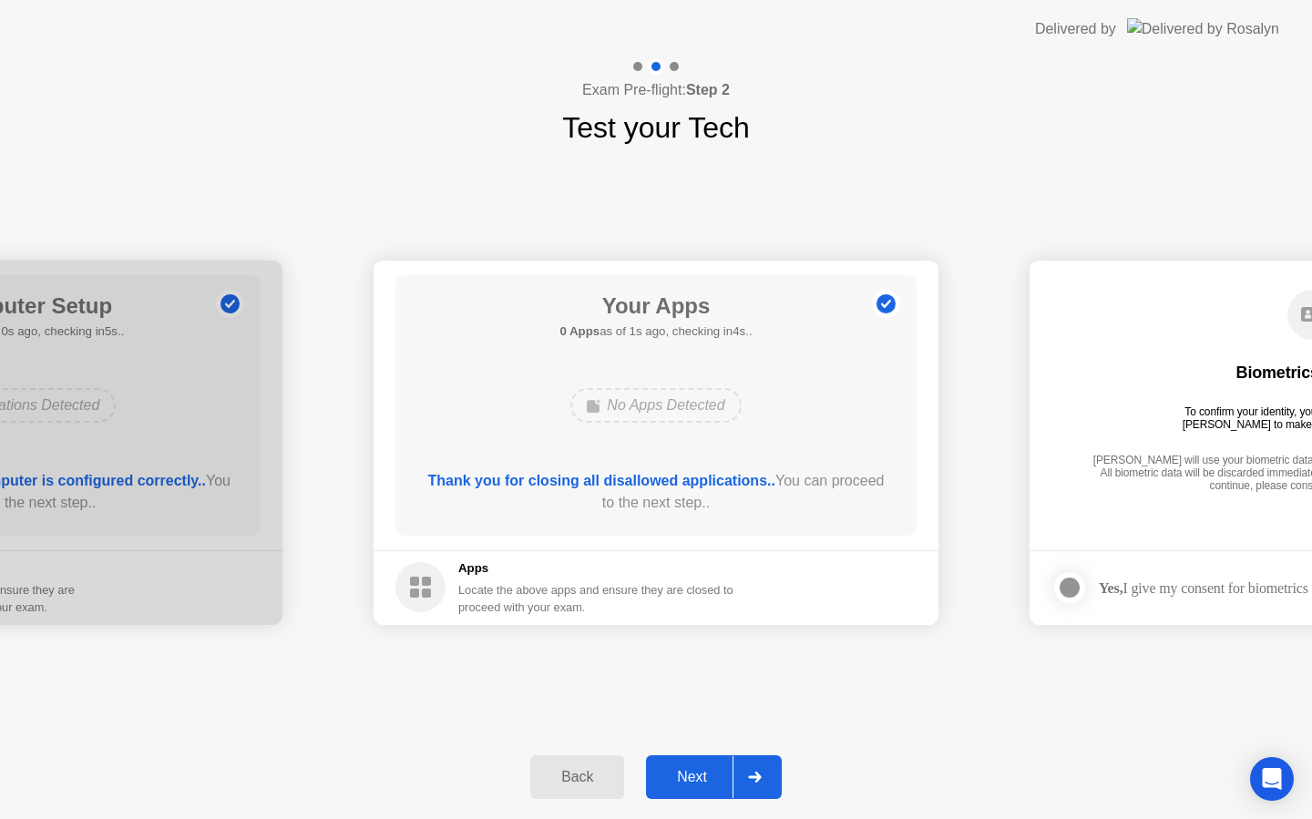
click at [753, 779] on icon at bounding box center [755, 777] width 14 height 11
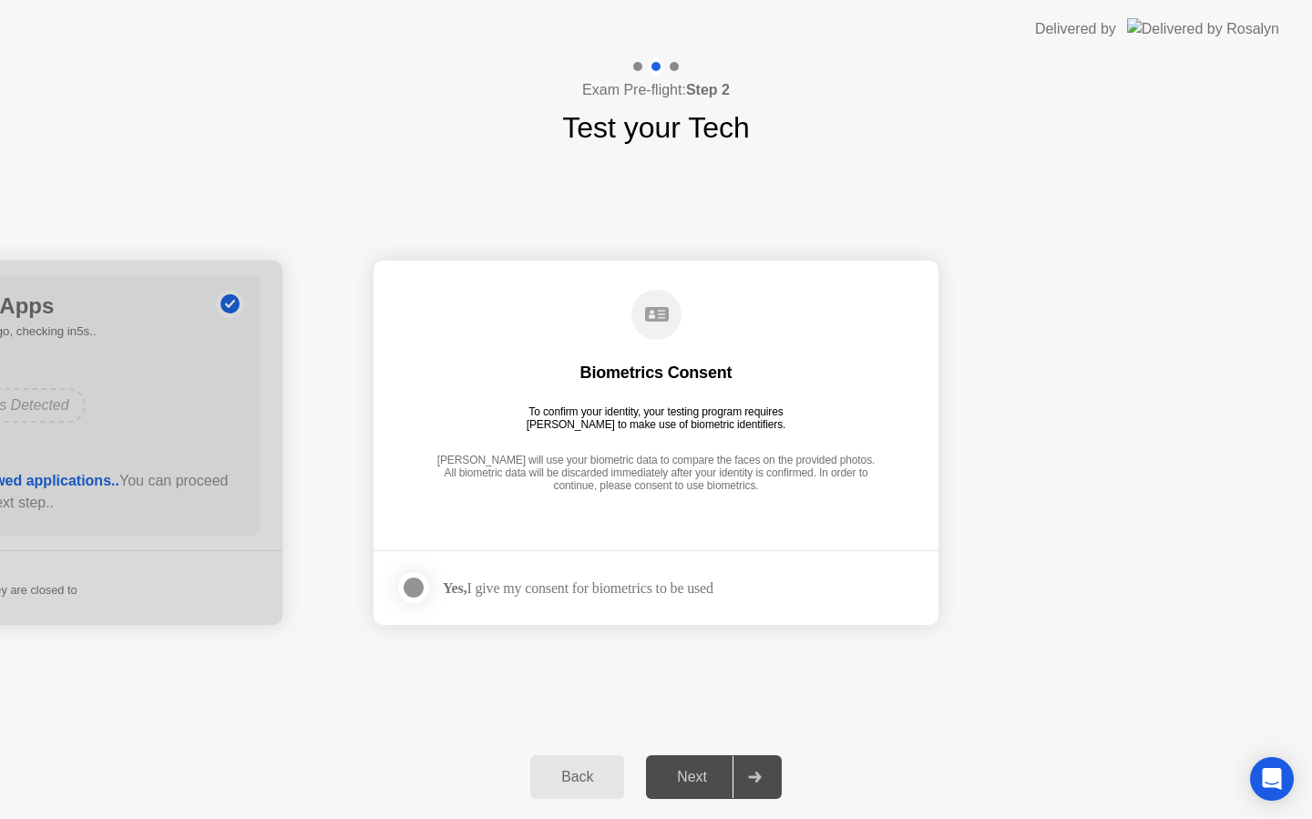
click at [743, 412] on div "To confirm your identity, your testing program requires [PERSON_NAME] to make u…" at bounding box center [656, 418] width 274 height 26
click at [709, 601] on div "Yes, I give my consent for biometrics to be used" at bounding box center [554, 587] width 318 height 36
click at [408, 590] on div at bounding box center [414, 588] width 22 height 22
click at [742, 760] on div at bounding box center [754, 777] width 44 height 42
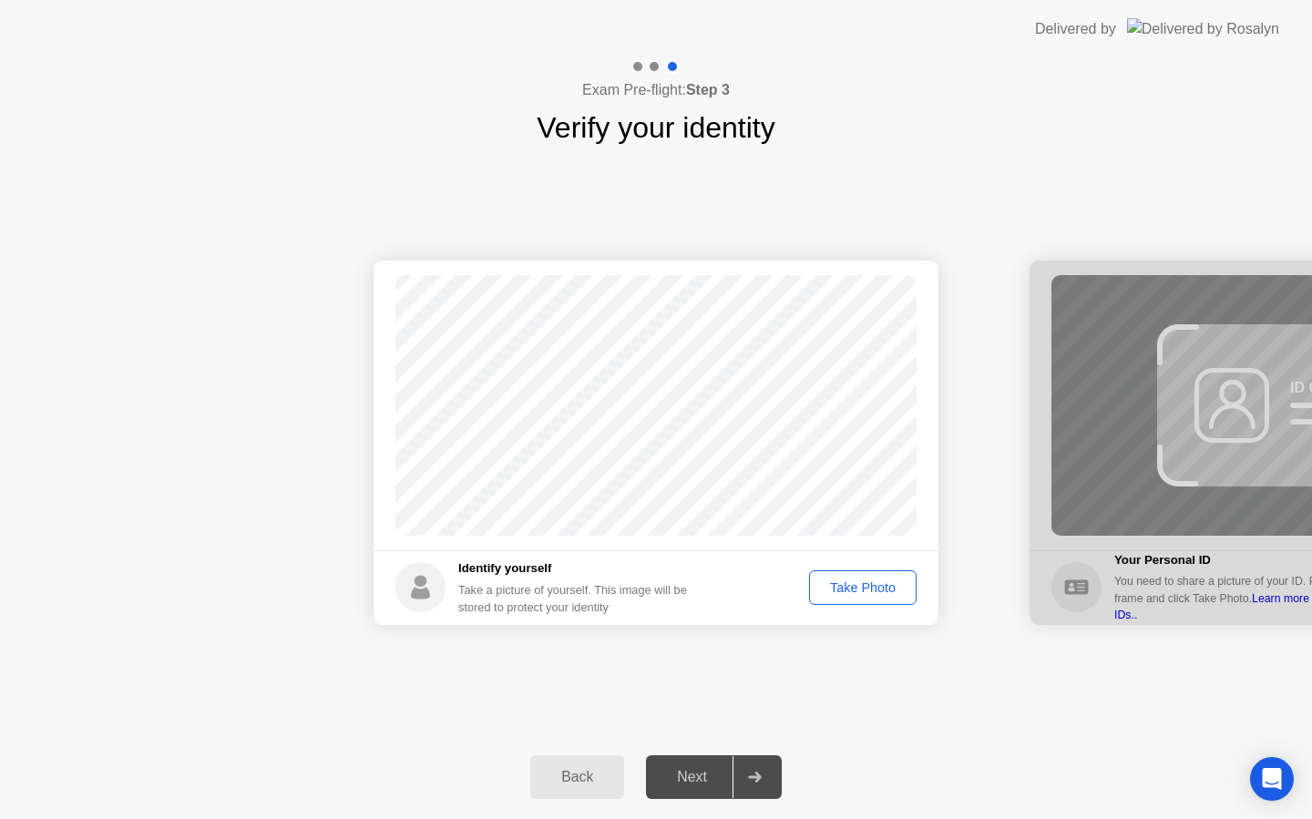
click at [821, 594] on div "Take Photo" at bounding box center [862, 587] width 95 height 15
click at [764, 769] on div at bounding box center [754, 777] width 44 height 42
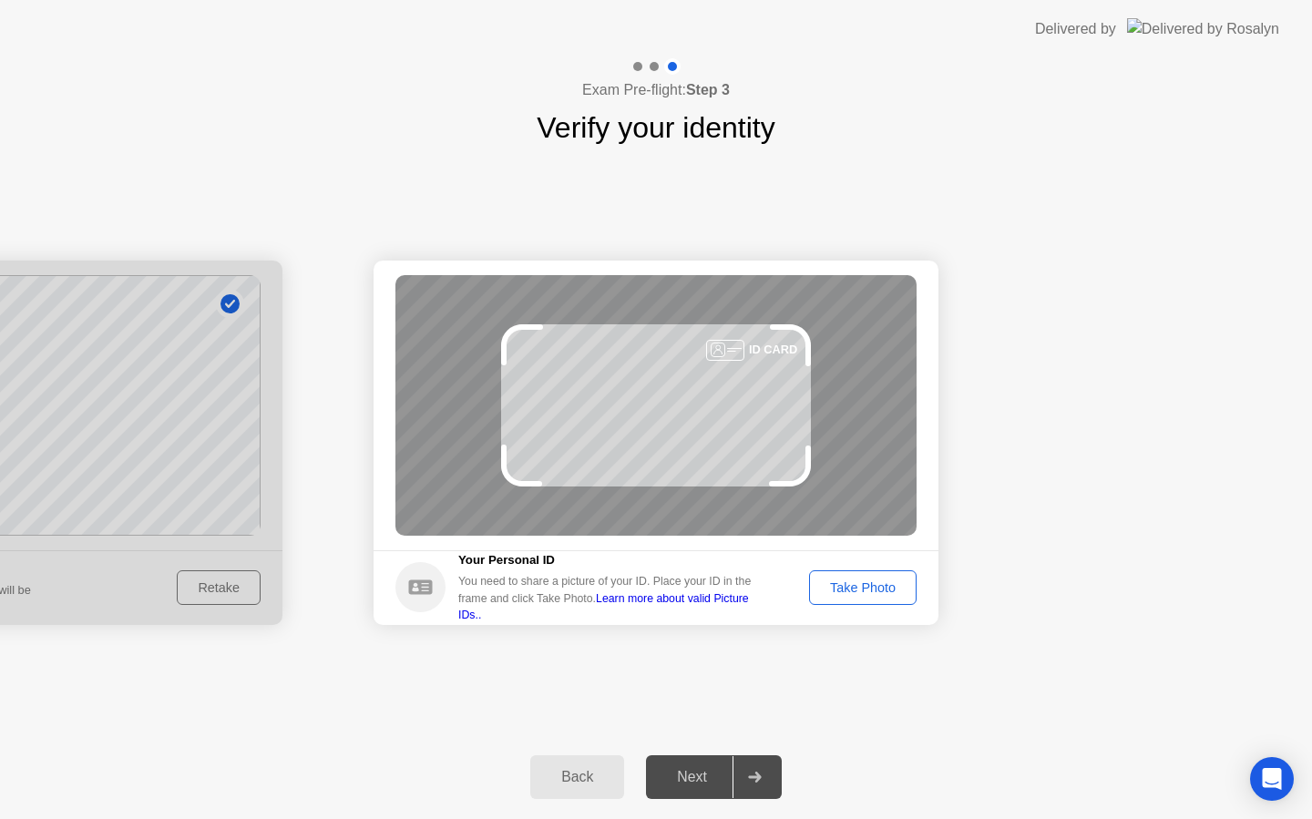
click at [904, 721] on div "Success Photo is correctly taken Identify yourself Take a picture of yourself. …" at bounding box center [656, 442] width 1312 height 586
click at [871, 592] on div "Take Photo" at bounding box center [862, 587] width 95 height 15
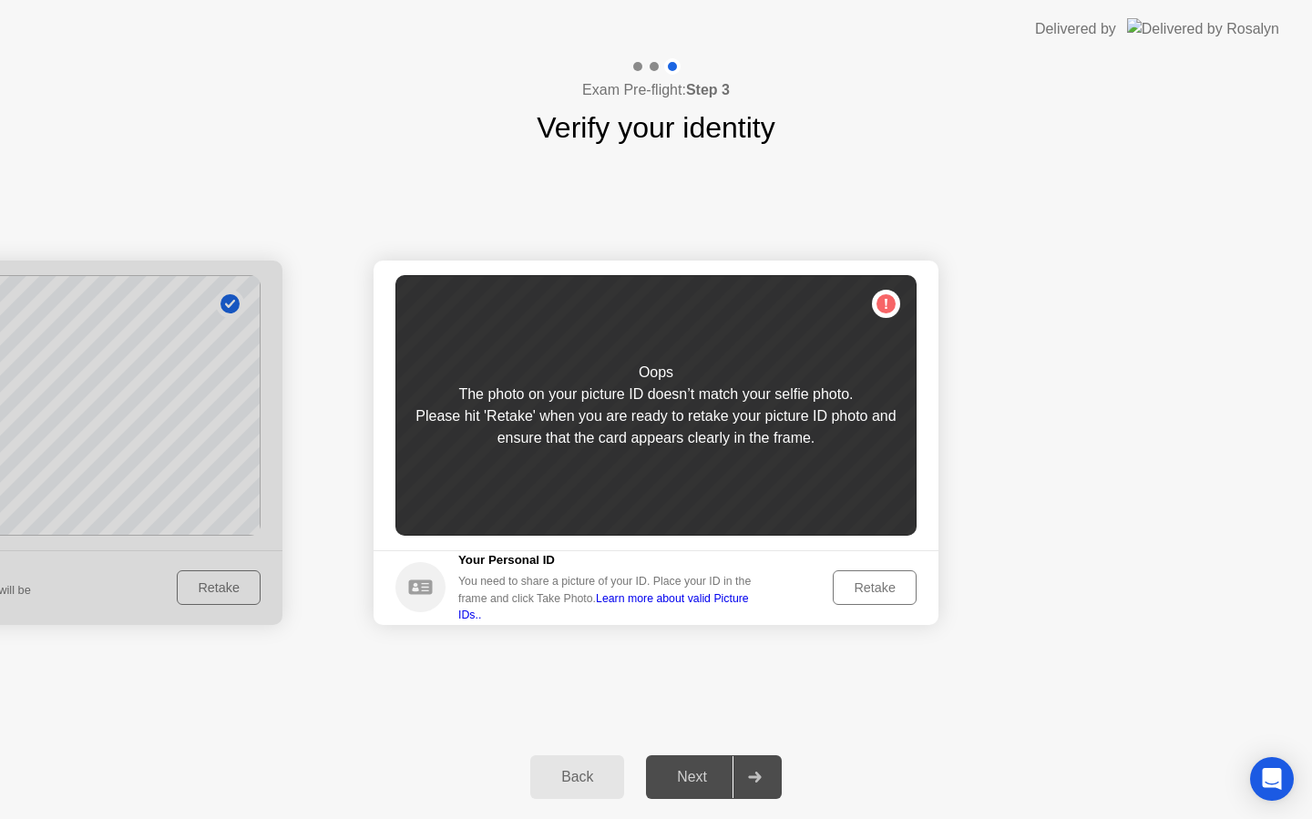
click at [871, 592] on div "Retake" at bounding box center [874, 587] width 71 height 15
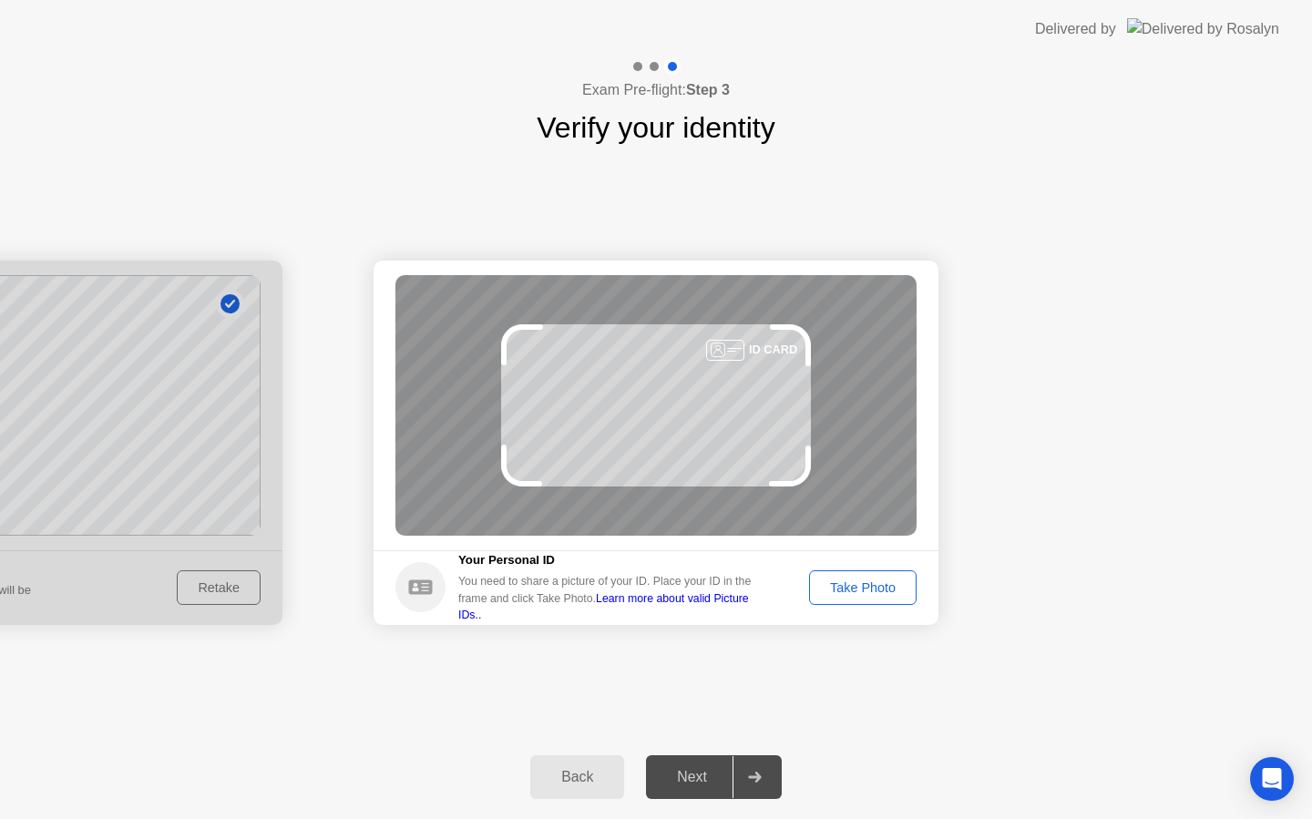
click at [871, 592] on div "Take Photo" at bounding box center [862, 587] width 95 height 15
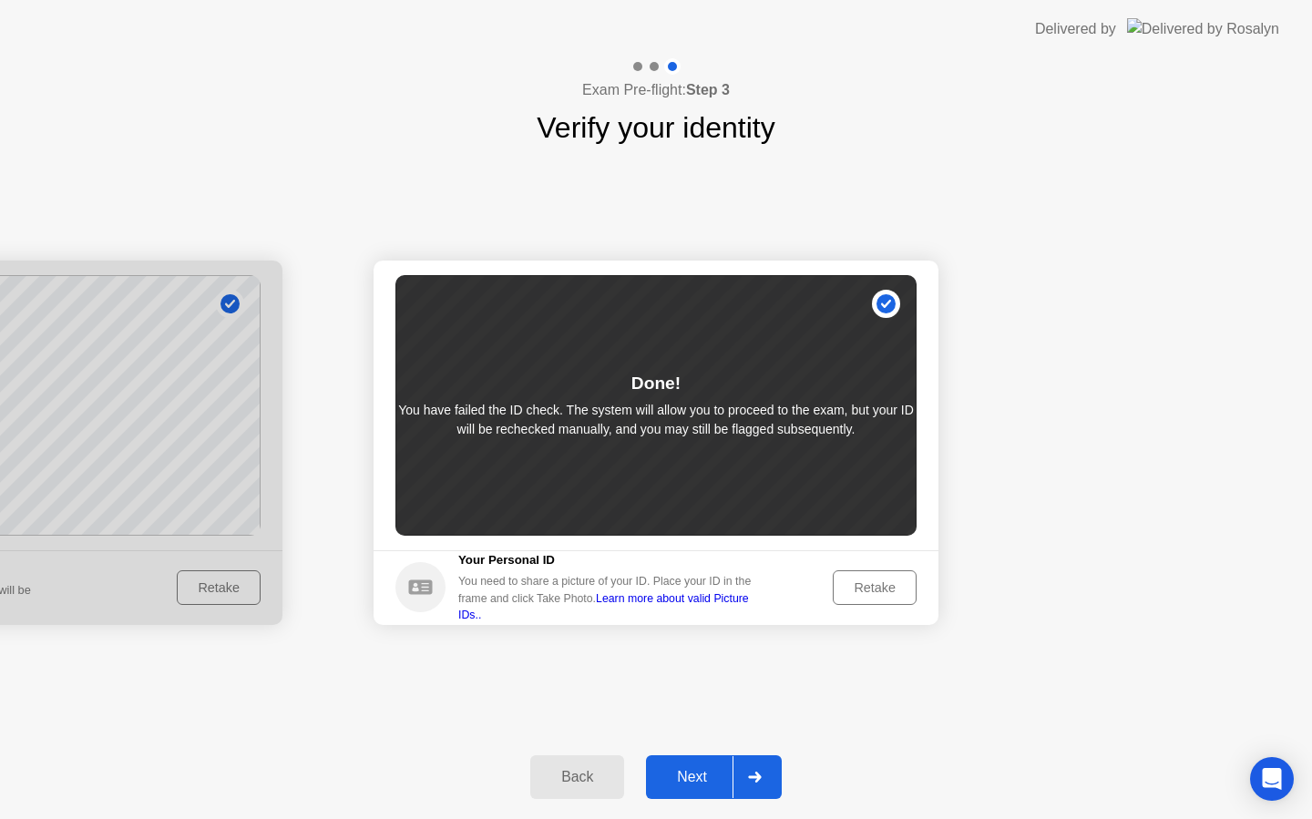
click at [750, 767] on div at bounding box center [754, 777] width 44 height 42
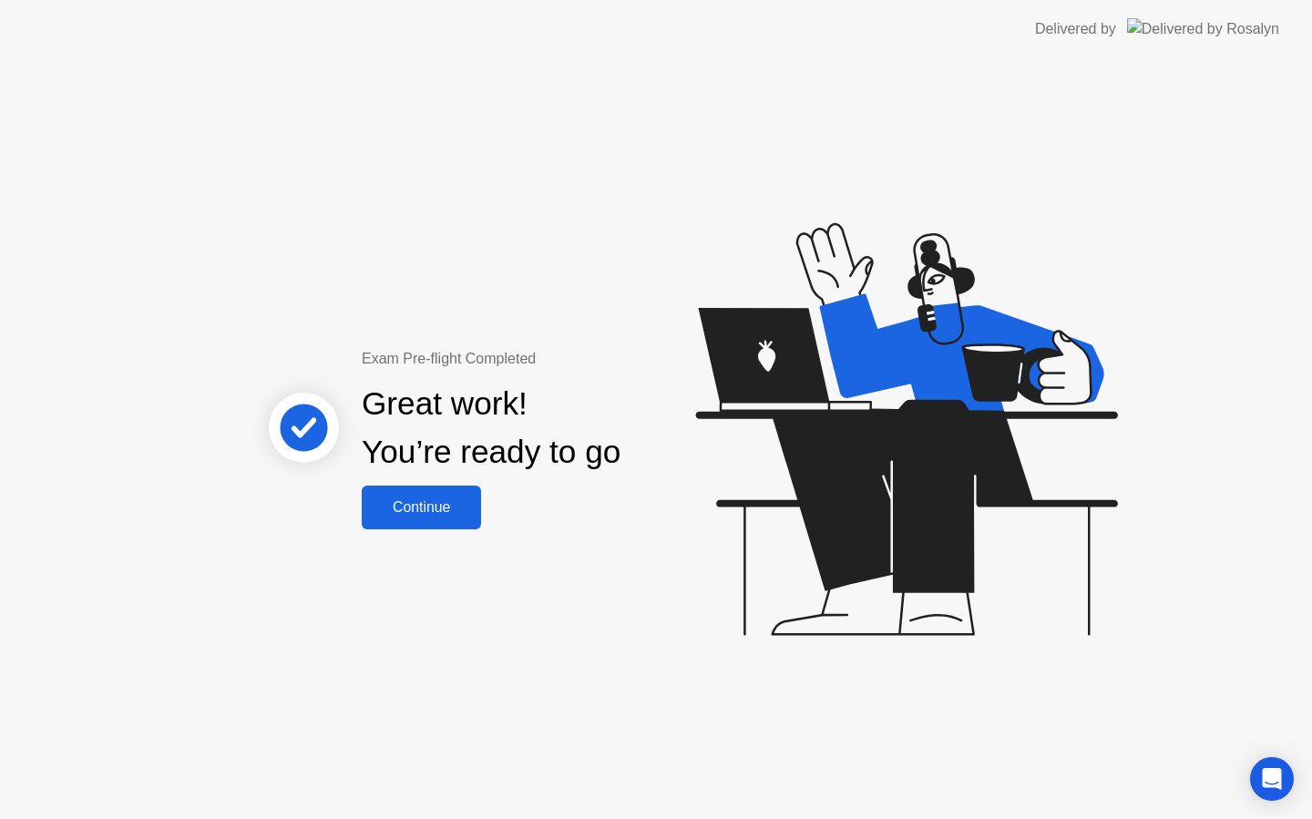
click at [435, 491] on button "Continue" at bounding box center [421, 508] width 119 height 44
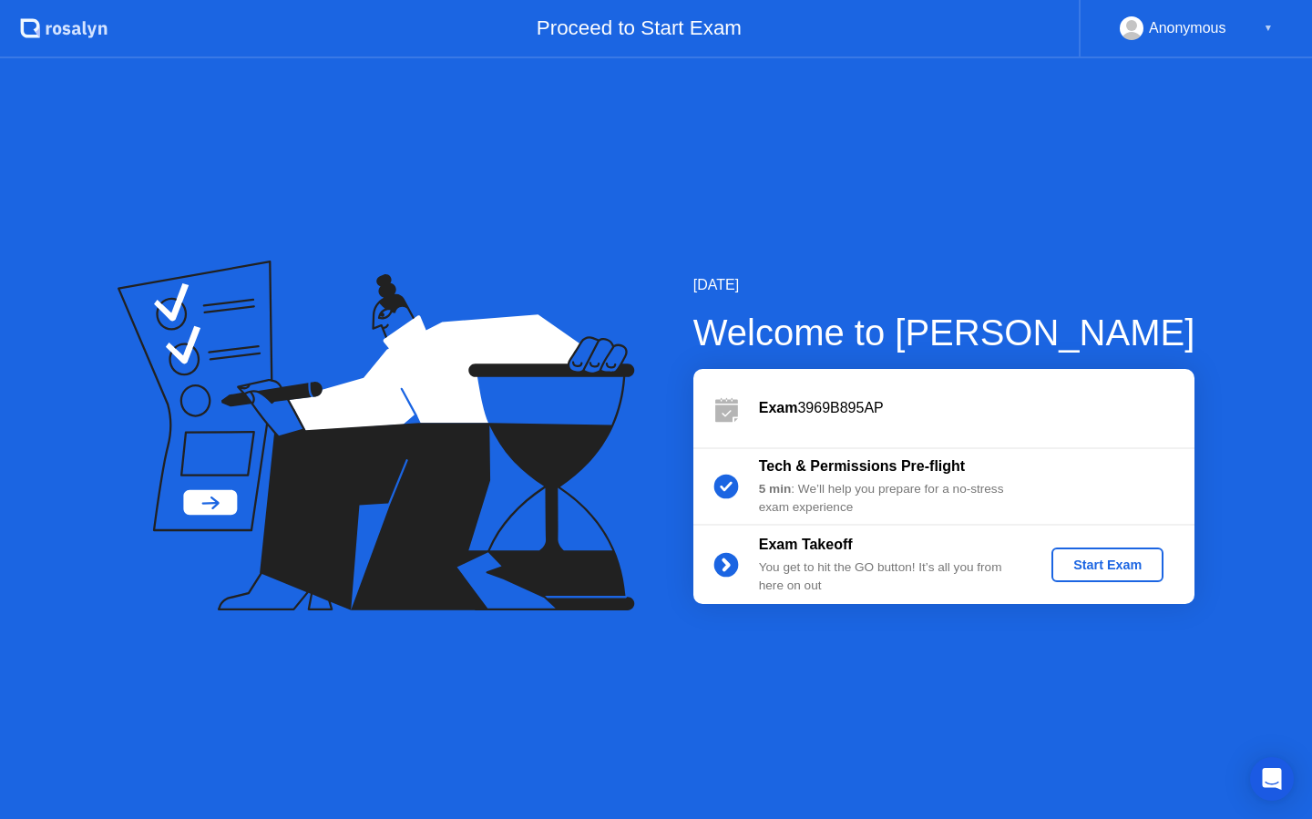
click at [1077, 579] on button "Start Exam" at bounding box center [1107, 565] width 112 height 35
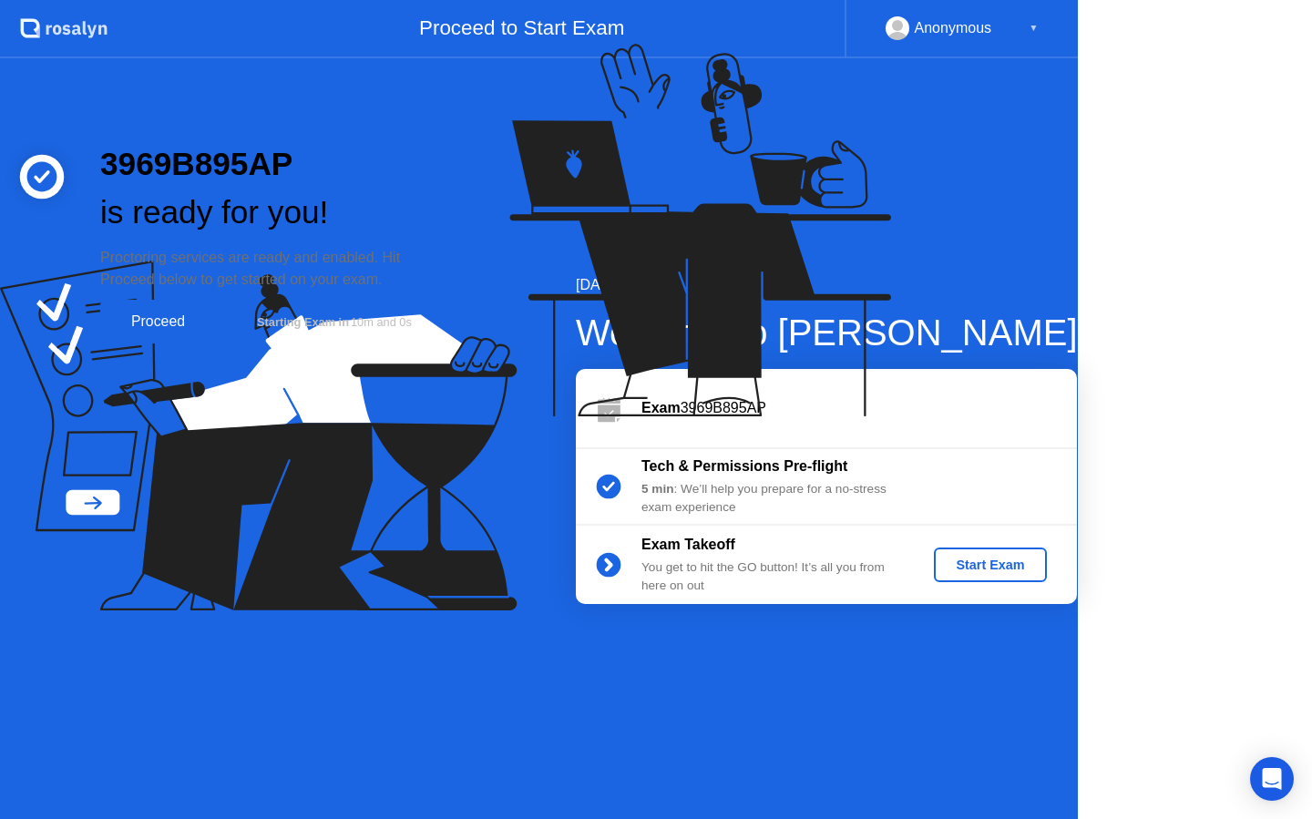
click at [931, 472] on icon at bounding box center [696, 238] width 470 height 466
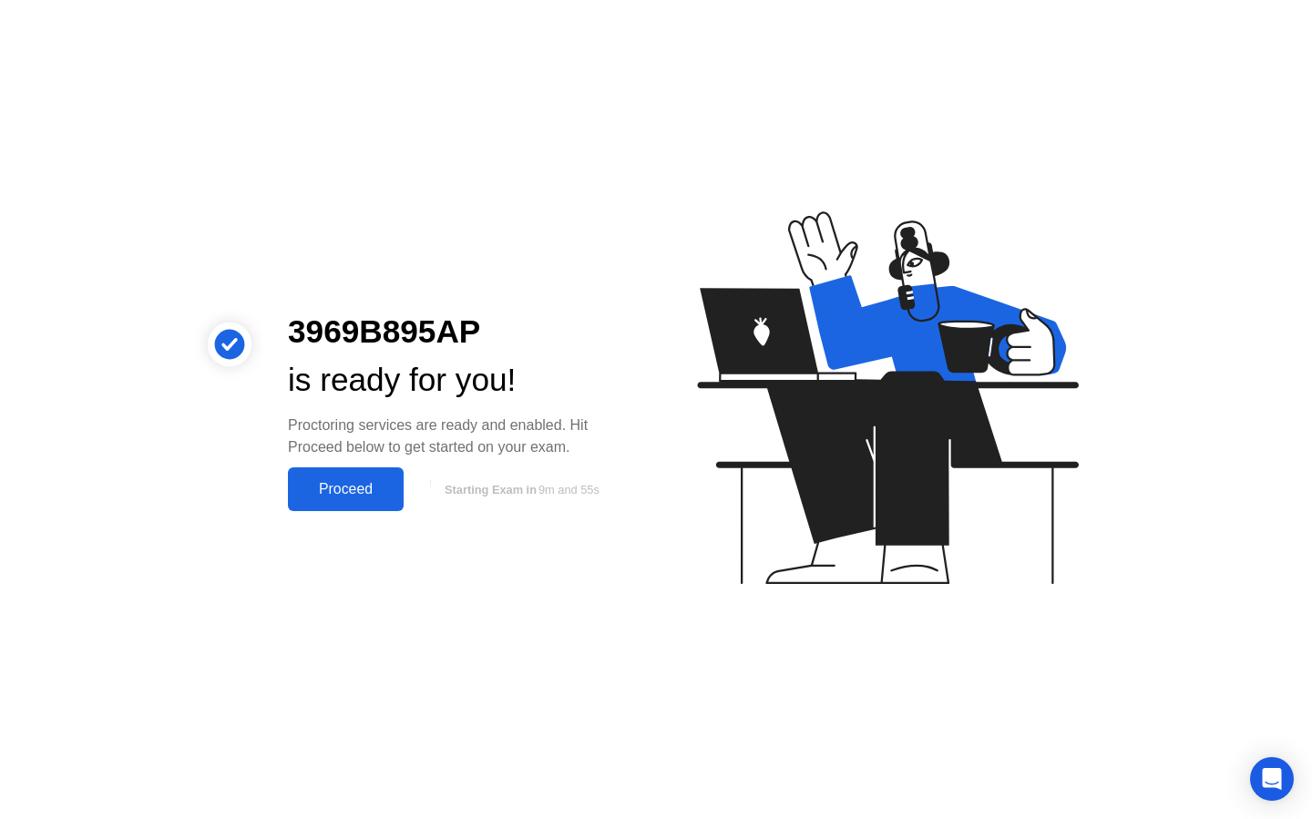
click at [339, 497] on div "Proceed" at bounding box center [345, 489] width 105 height 16
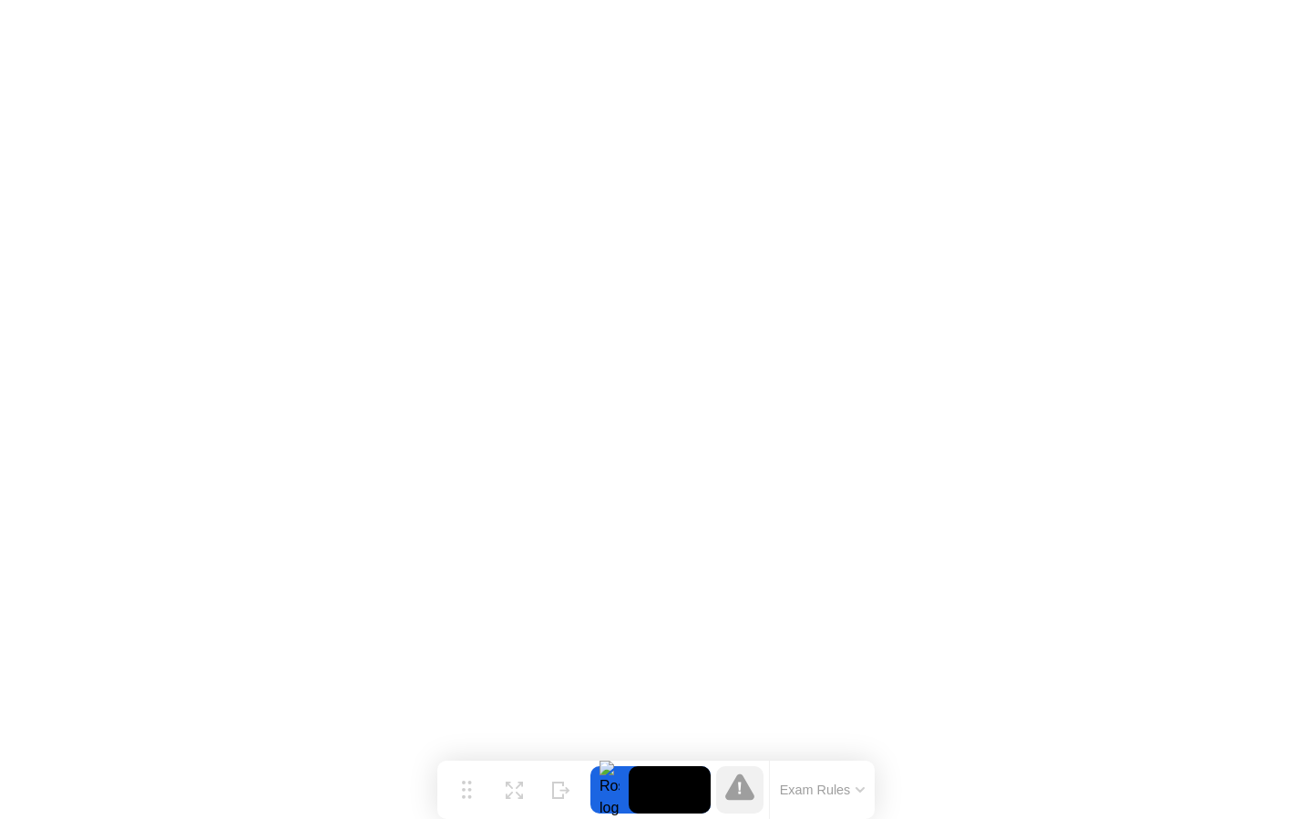
click at [757, 789] on div at bounding box center [739, 789] width 47 height 47
click at [809, 798] on button "Exam Rules" at bounding box center [822, 790] width 97 height 16
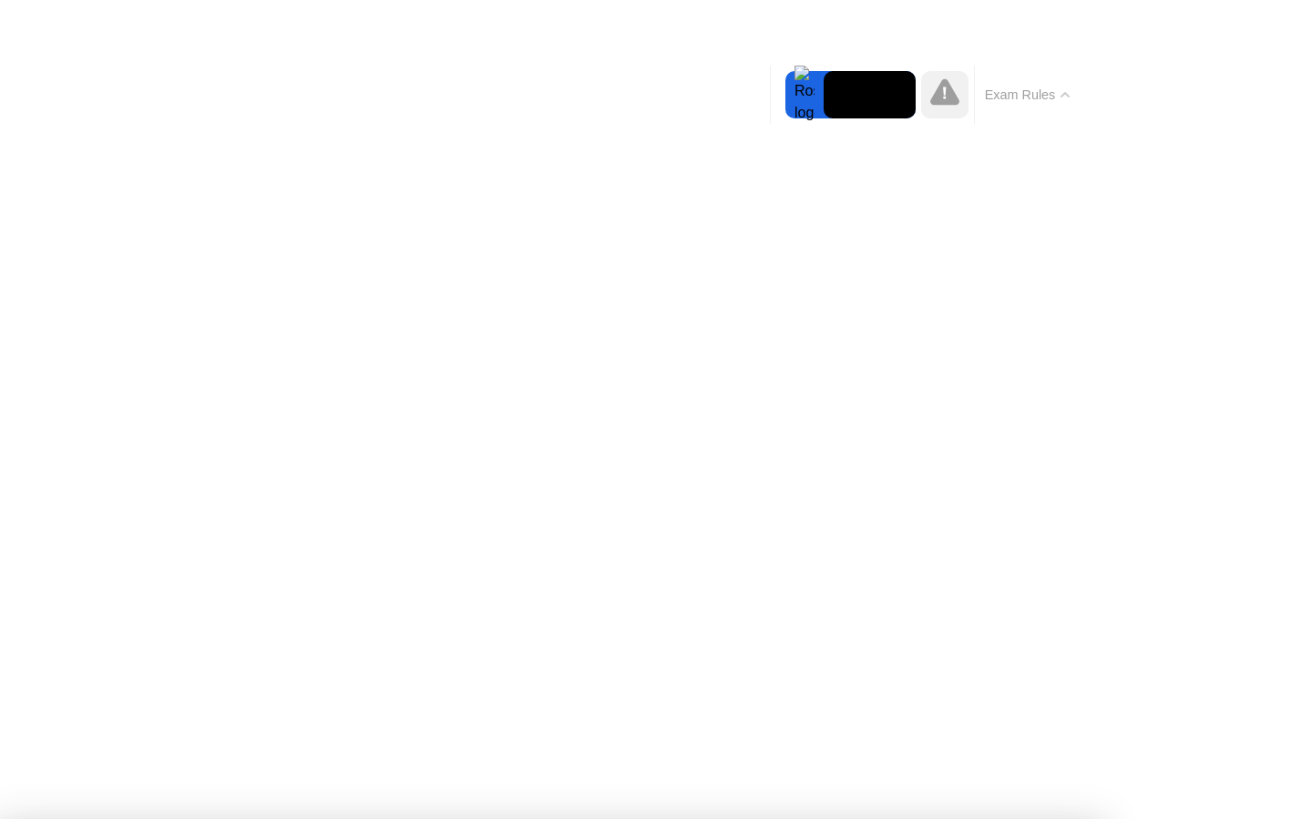
click at [1013, 83] on div "Exam Rules" at bounding box center [1027, 95] width 106 height 58
click at [1013, 87] on button "Exam Rules" at bounding box center [1027, 95] width 97 height 16
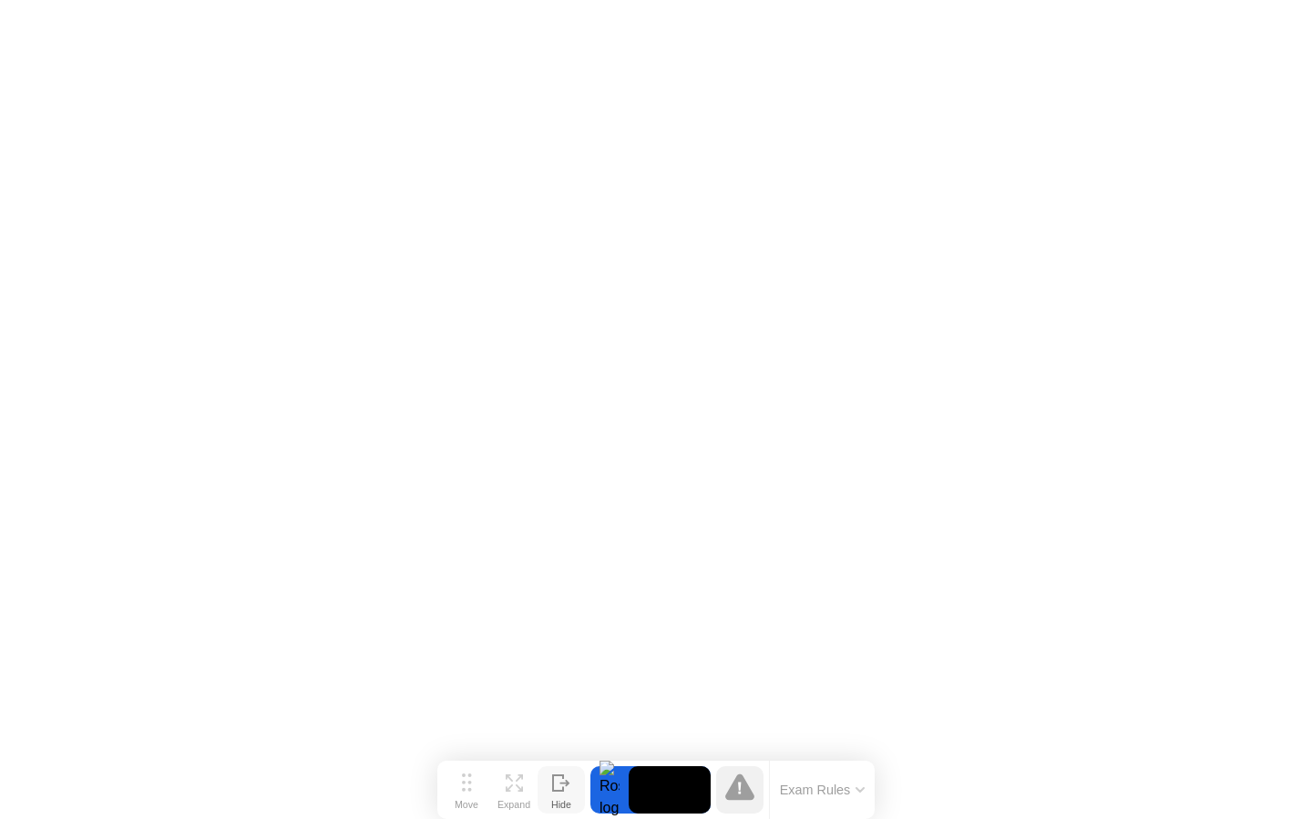
click at [556, 784] on icon at bounding box center [561, 782] width 18 height 17
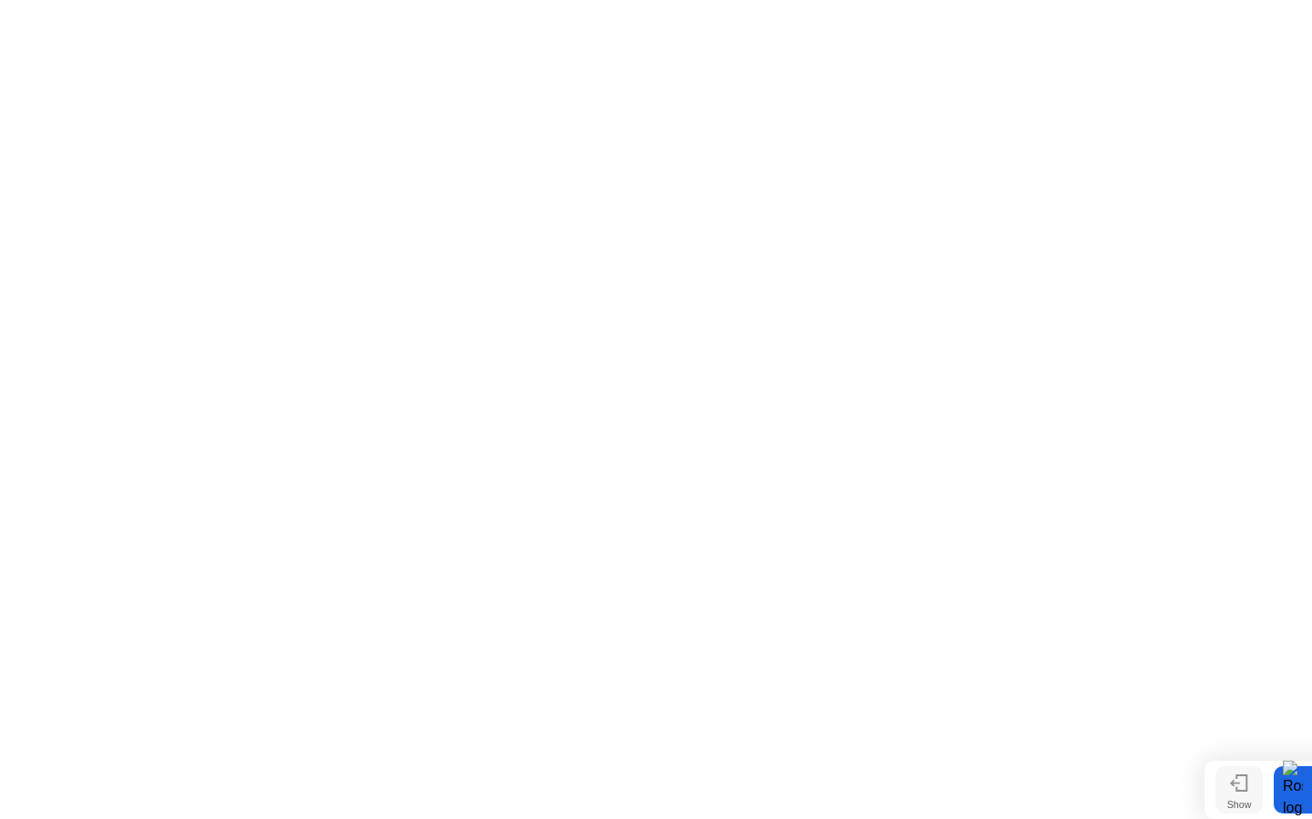
click at [1242, 802] on div "Show" at bounding box center [1239, 804] width 25 height 11
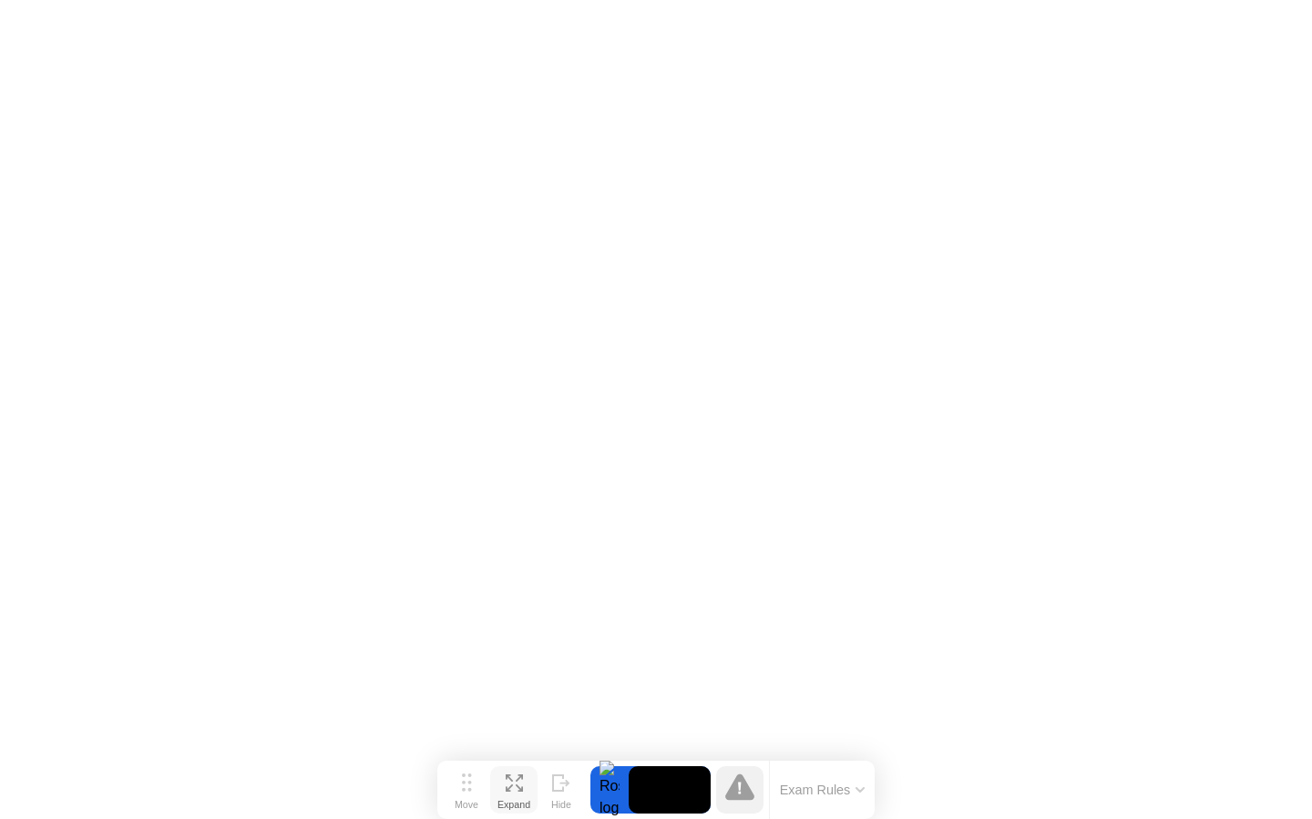
click at [519, 783] on icon at bounding box center [514, 782] width 17 height 17
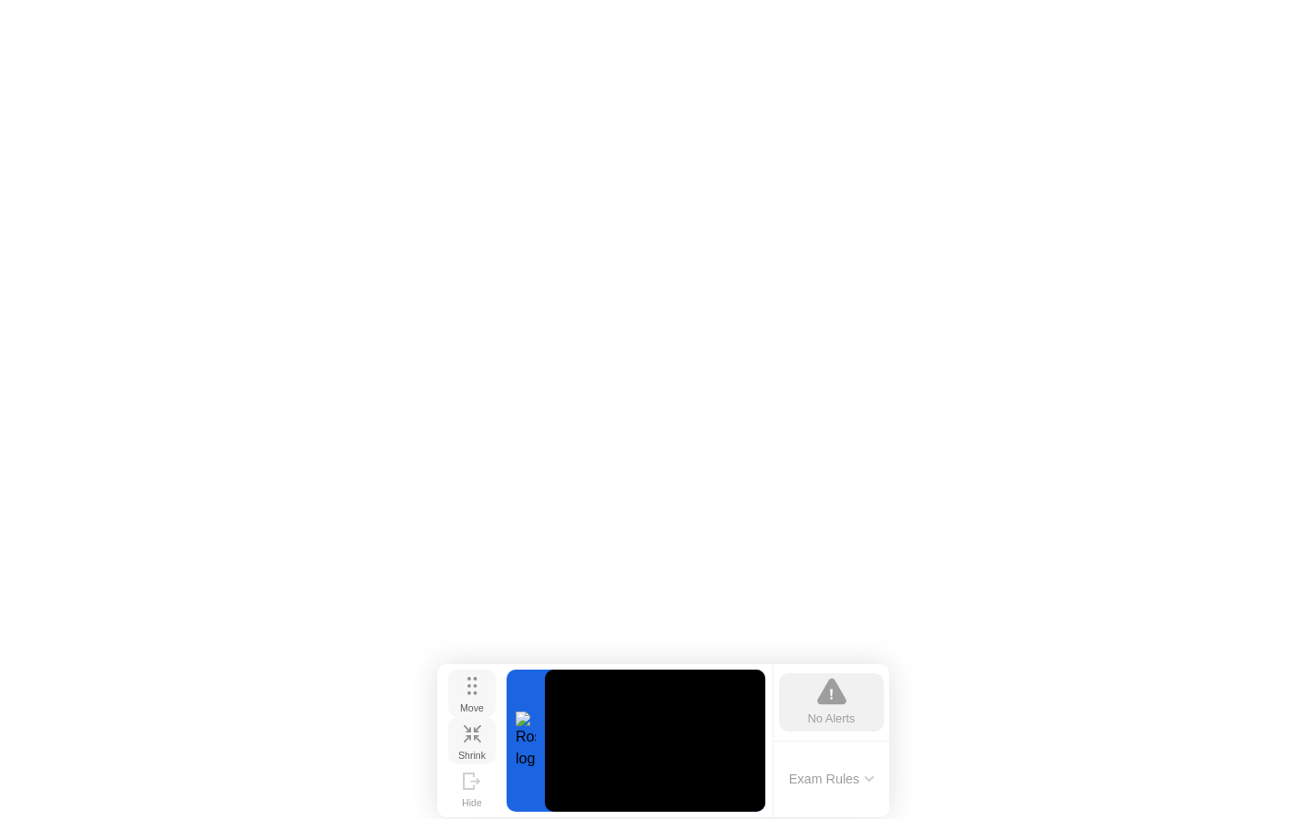
click at [481, 691] on button "Move" at bounding box center [471, 693] width 47 height 47
click at [540, 748] on div at bounding box center [526, 741] width 38 height 142
click at [464, 781] on icon at bounding box center [469, 788] width 10 height 15
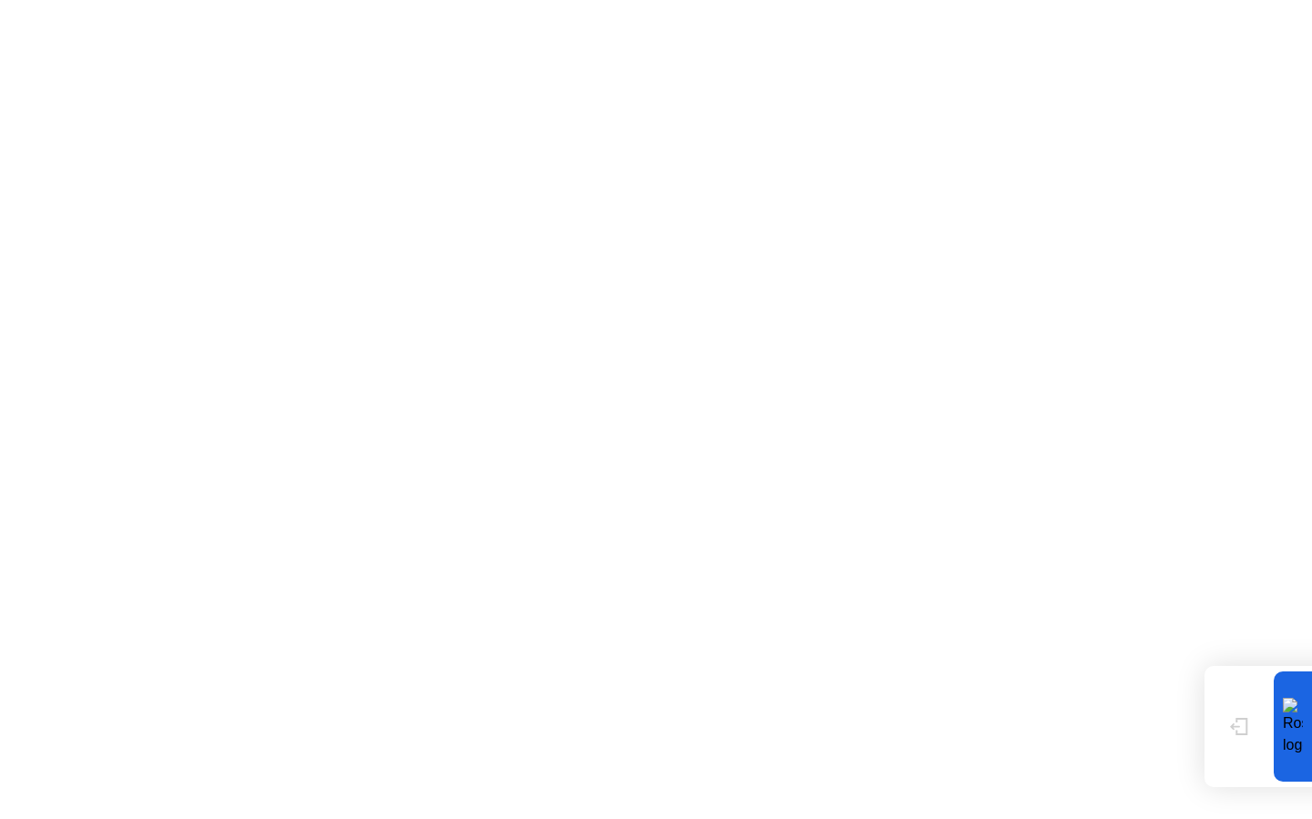
click at [1303, 744] on div at bounding box center [1293, 726] width 38 height 110
click at [1234, 744] on div "Show" at bounding box center [1239, 741] width 25 height 11
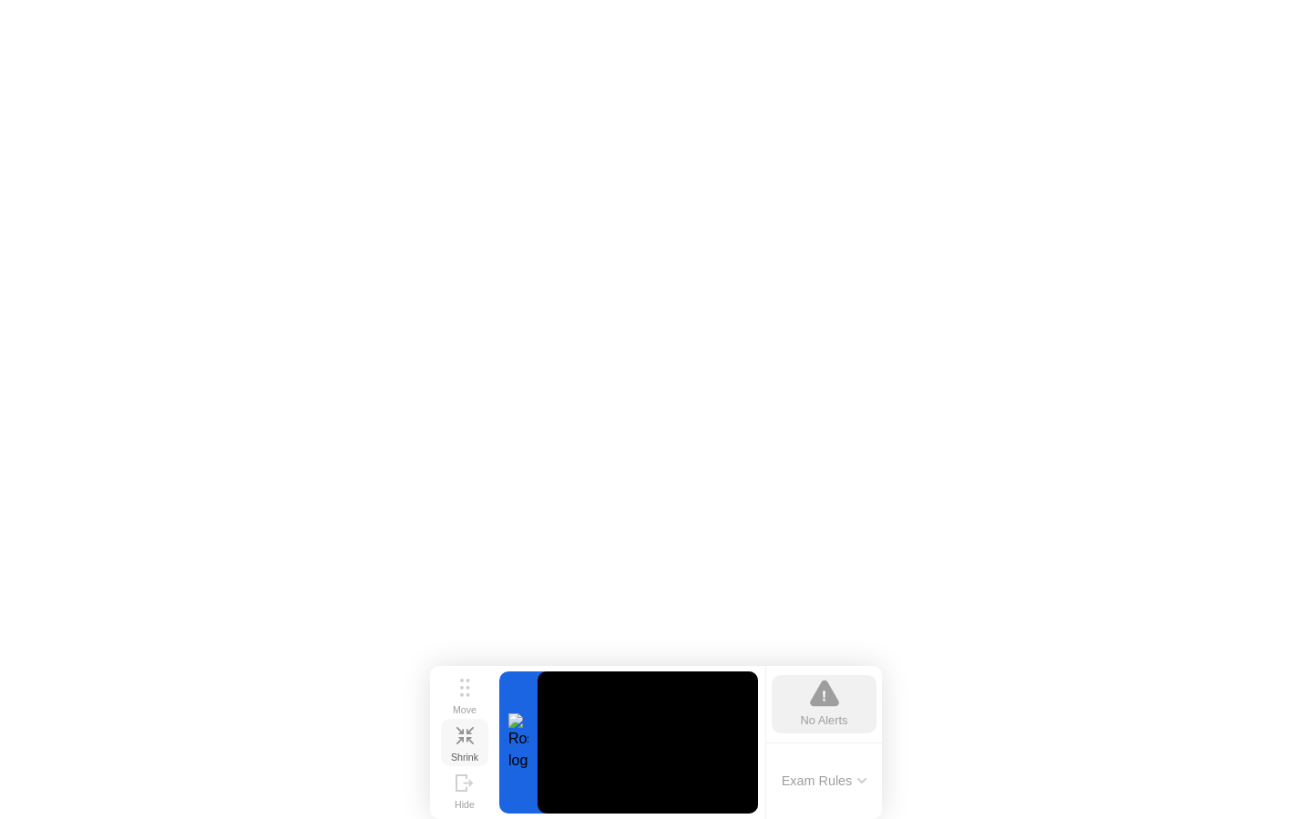
click at [472, 752] on div "Shrink" at bounding box center [464, 757] width 27 height 11
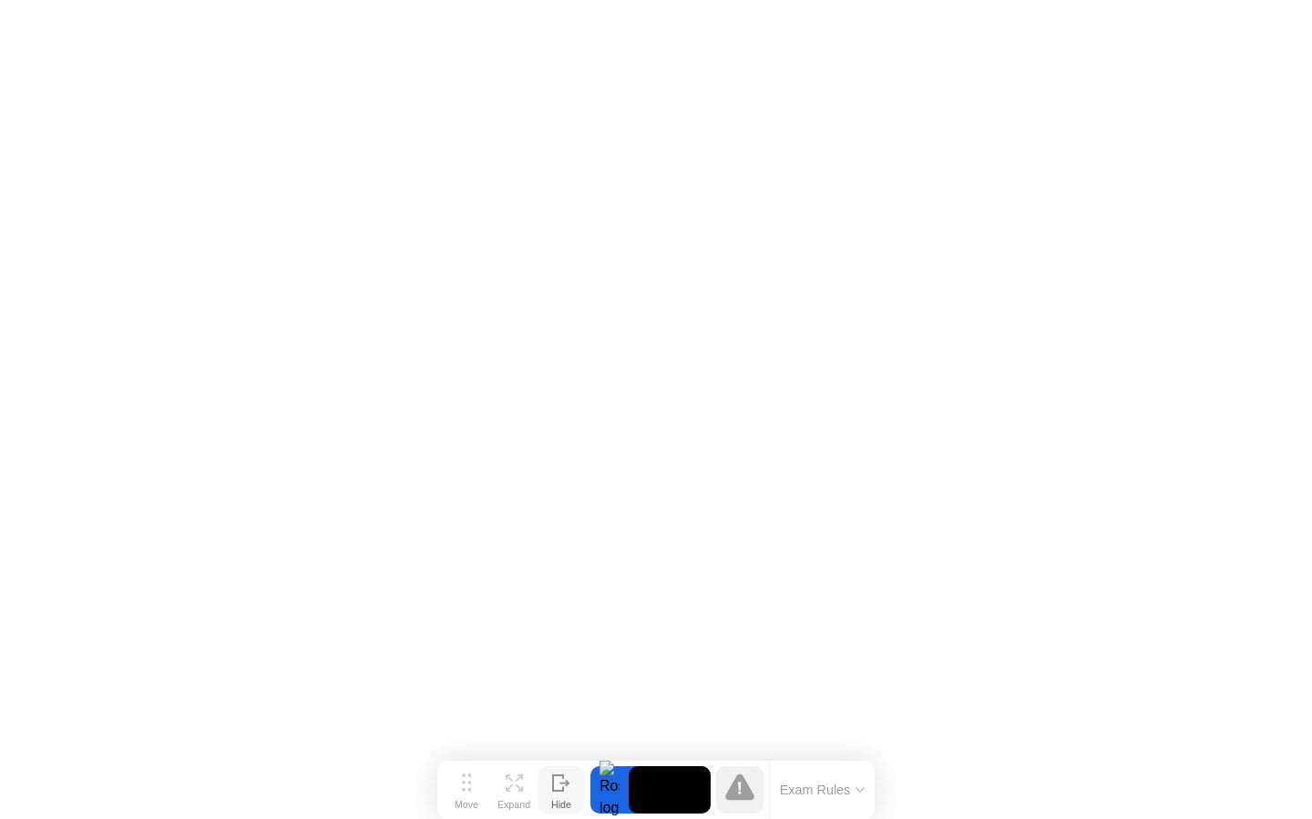
click at [565, 771] on button "Hide" at bounding box center [561, 789] width 47 height 47
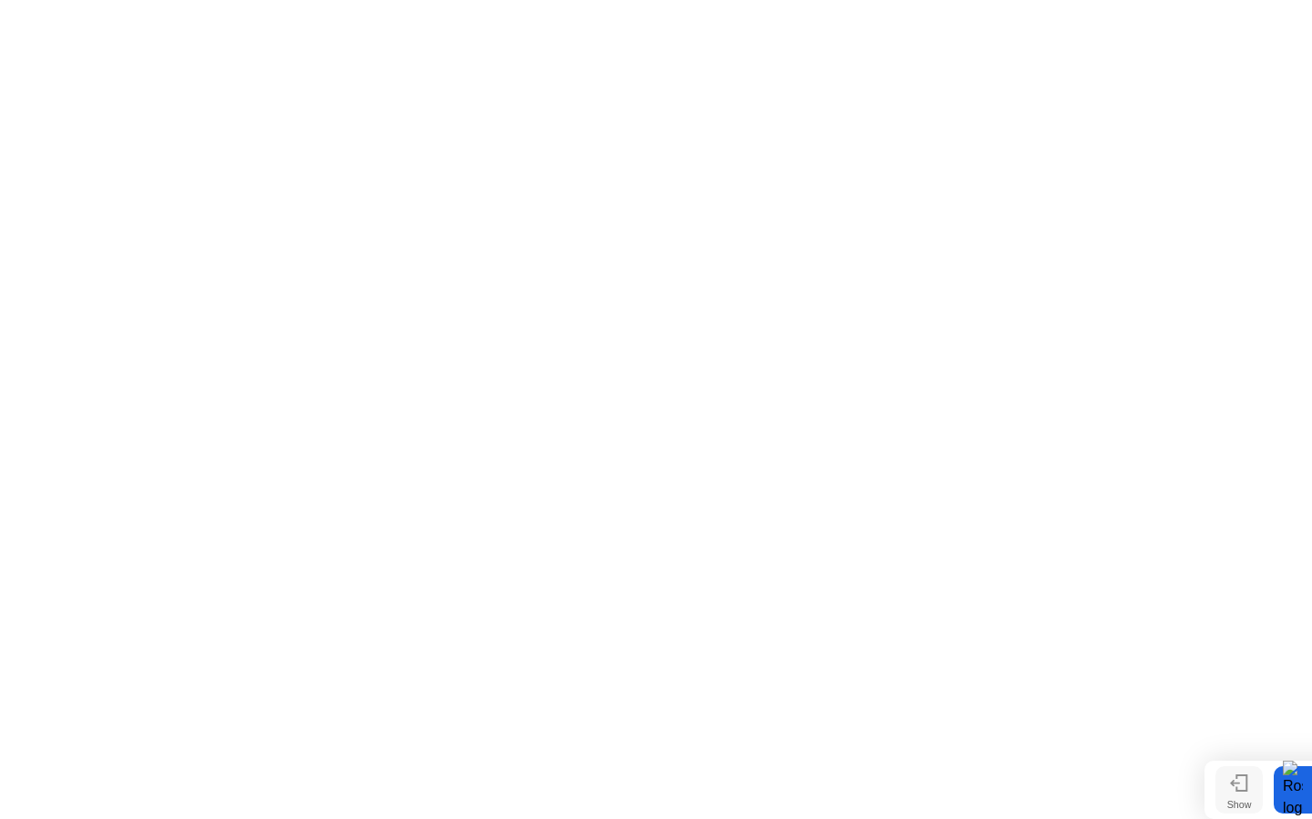
click at [1234, 776] on button "Show" at bounding box center [1238, 789] width 47 height 47
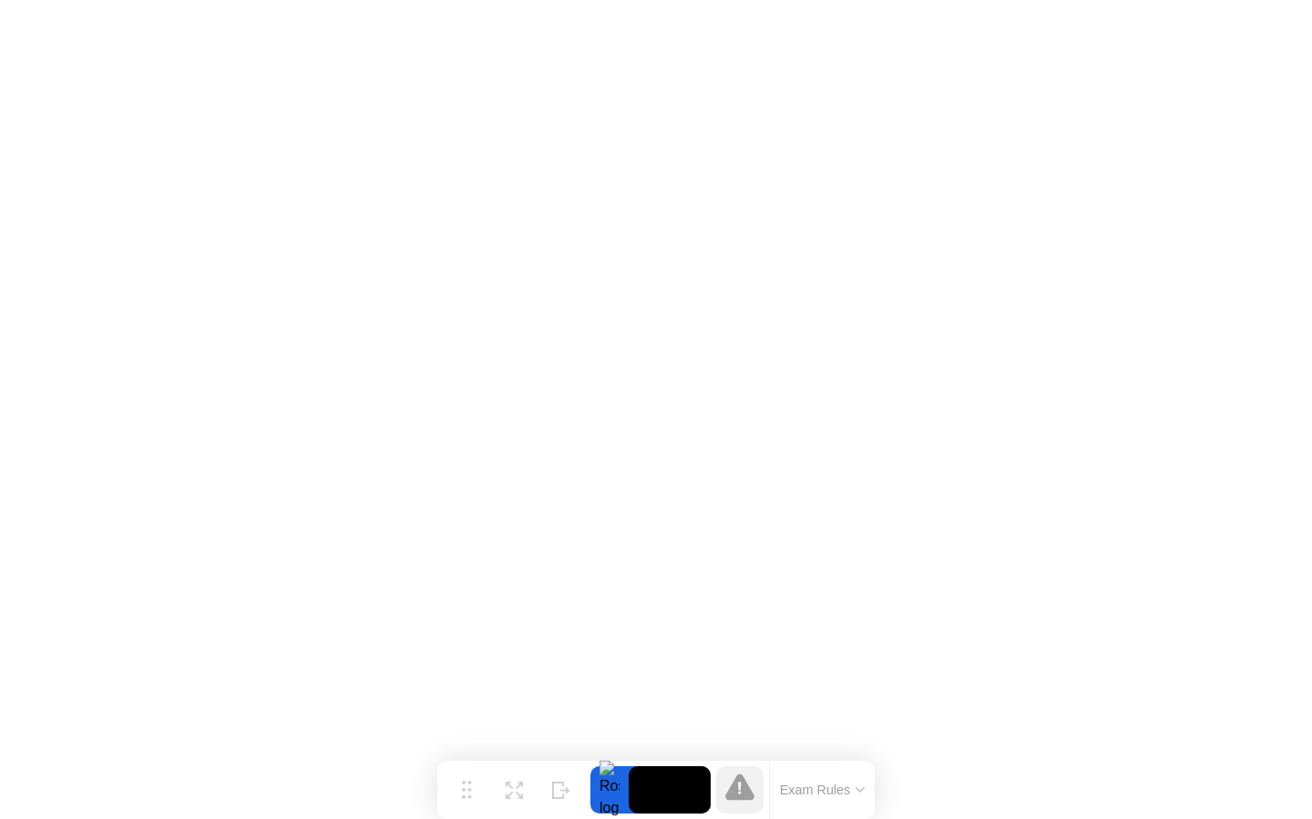
click at [600, 773] on div at bounding box center [609, 789] width 38 height 47
click at [678, 785] on video at bounding box center [670, 789] width 82 height 47
click at [475, 799] on div "Move" at bounding box center [467, 804] width 24 height 11
click at [466, 783] on icon at bounding box center [467, 782] width 10 height 18
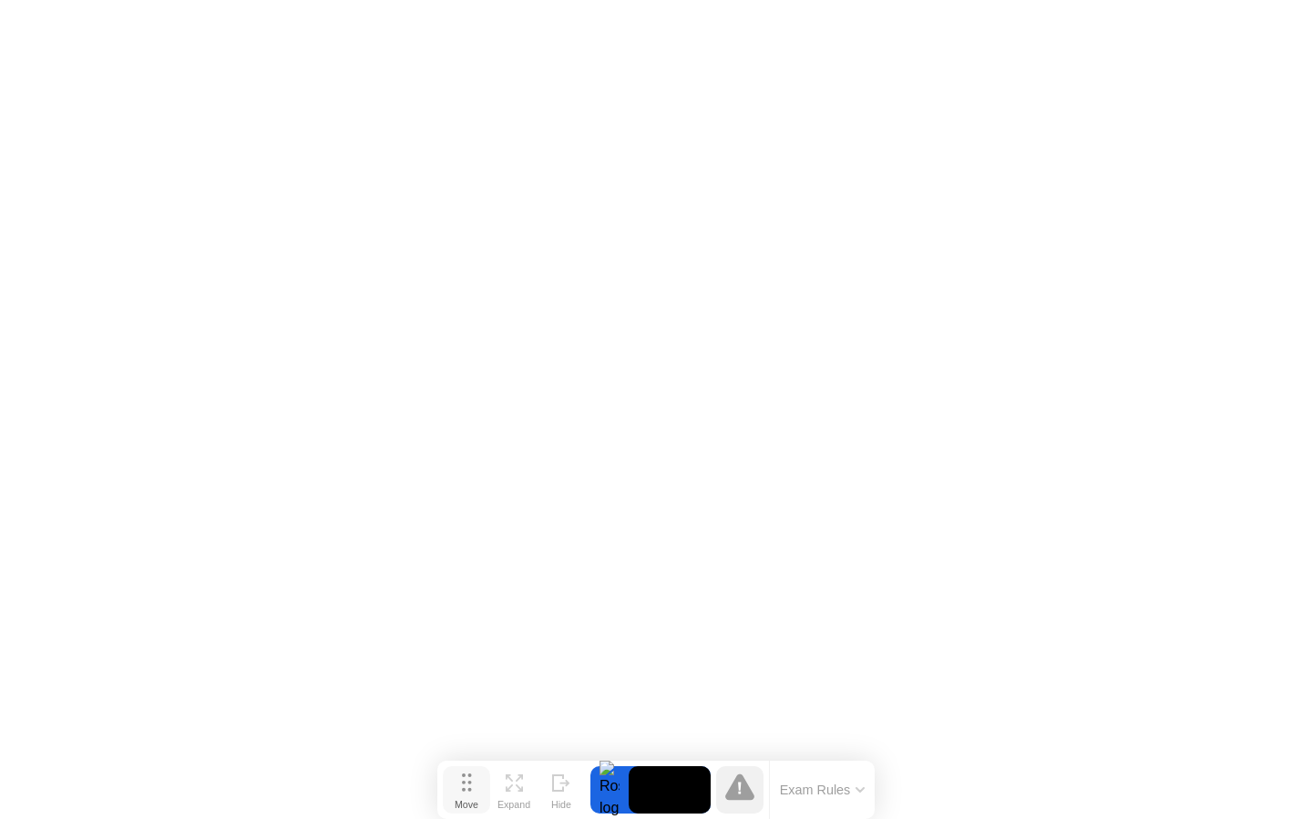
click at [466, 783] on icon at bounding box center [467, 782] width 10 height 18
click at [712, 782] on div at bounding box center [740, 789] width 58 height 47
click at [732, 783] on icon at bounding box center [739, 787] width 29 height 29
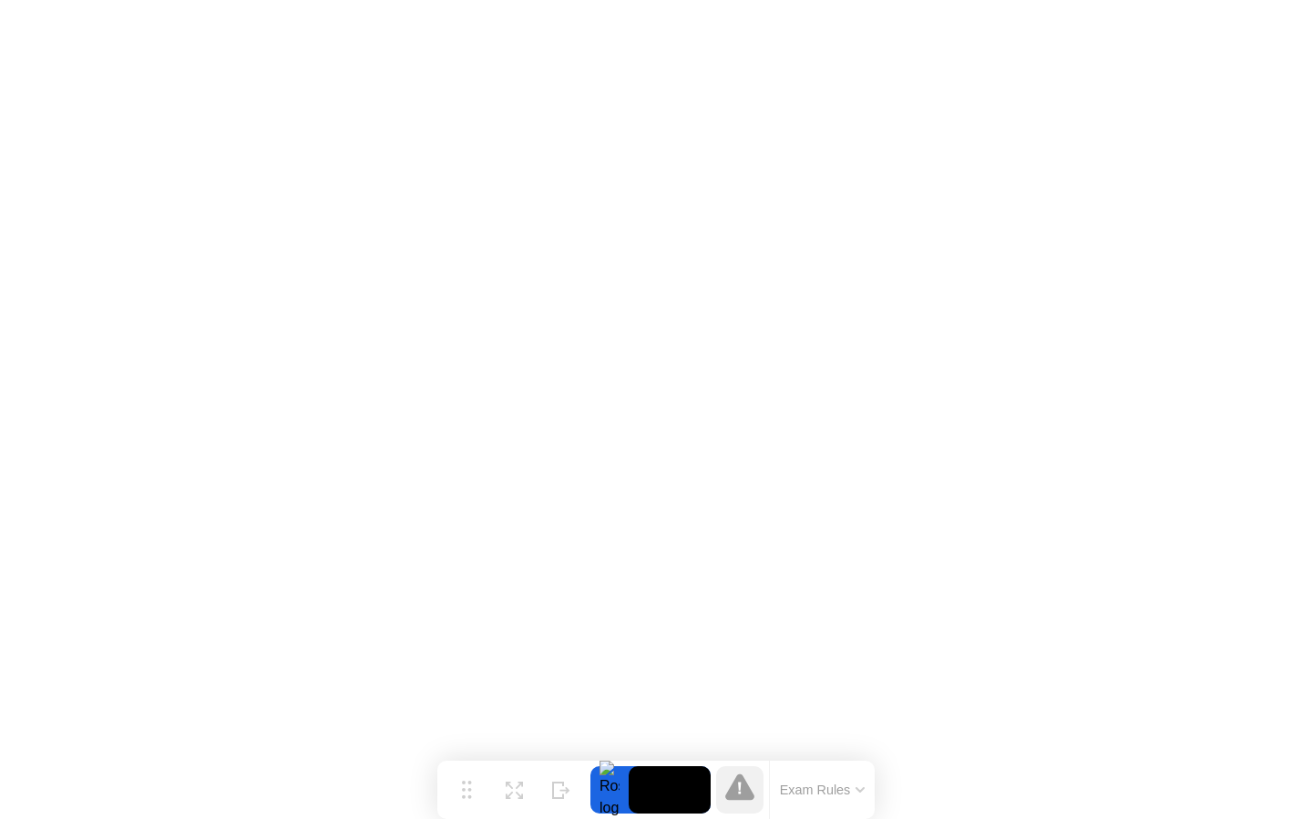
click at [777, 777] on div "Exam Rules" at bounding box center [822, 790] width 106 height 58
click at [828, 777] on div "Exam Rules" at bounding box center [822, 790] width 106 height 58
click at [846, 783] on button "Exam Rules" at bounding box center [822, 790] width 97 height 16
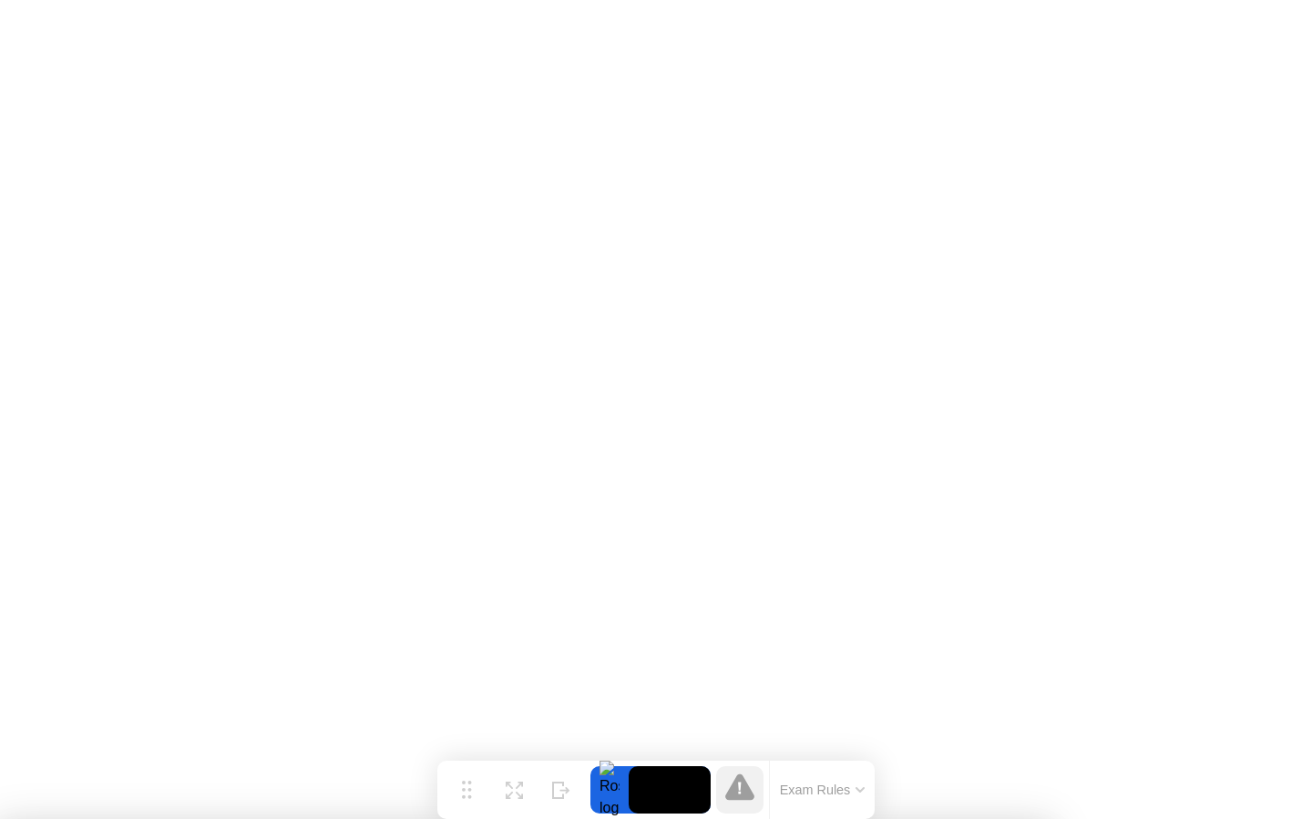
click at [564, 783] on icon at bounding box center [561, 790] width 18 height 17
